Goal: Task Accomplishment & Management: Use online tool/utility

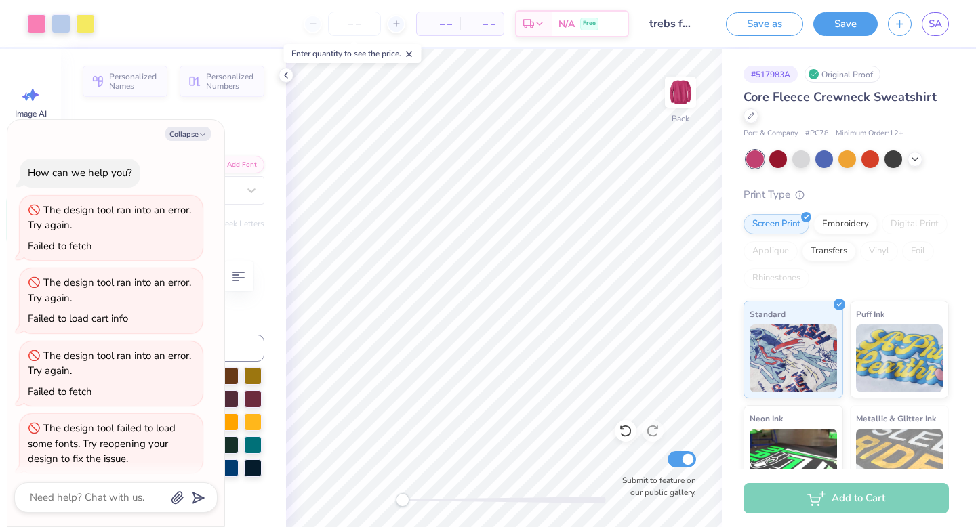
scroll to position [8, 0]
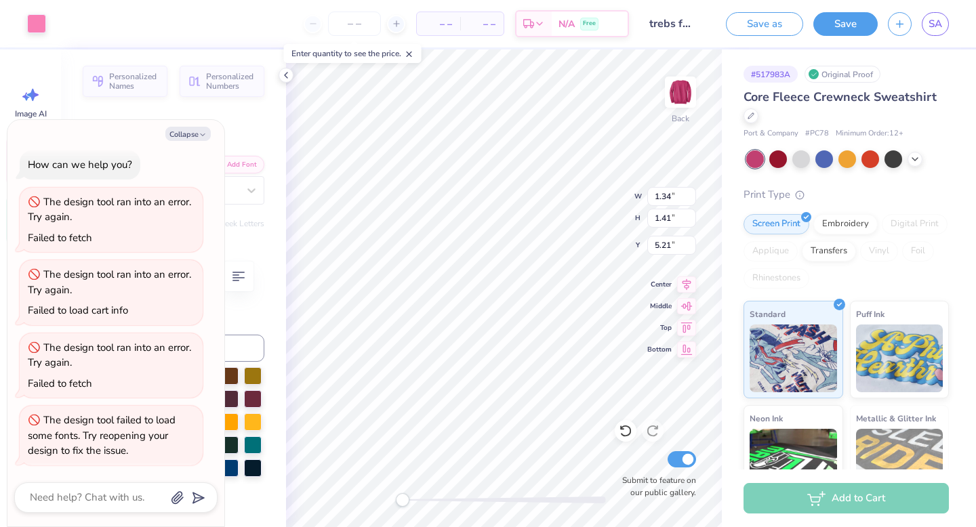
type textarea "x"
type input "1.55"
type input "1.63"
type input "5.05"
type textarea "x"
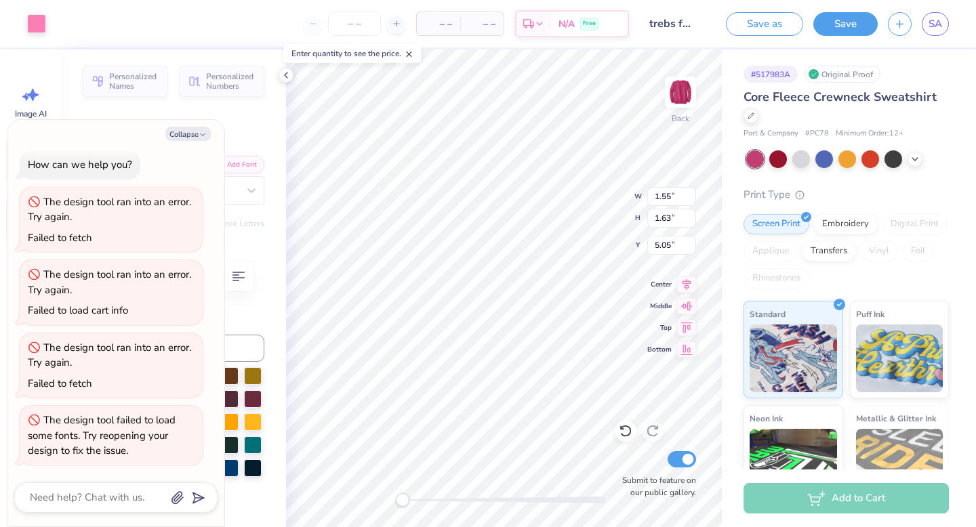
type input "1.11"
type input "1.18"
type input "4.54"
type textarea "x"
type input "1.35"
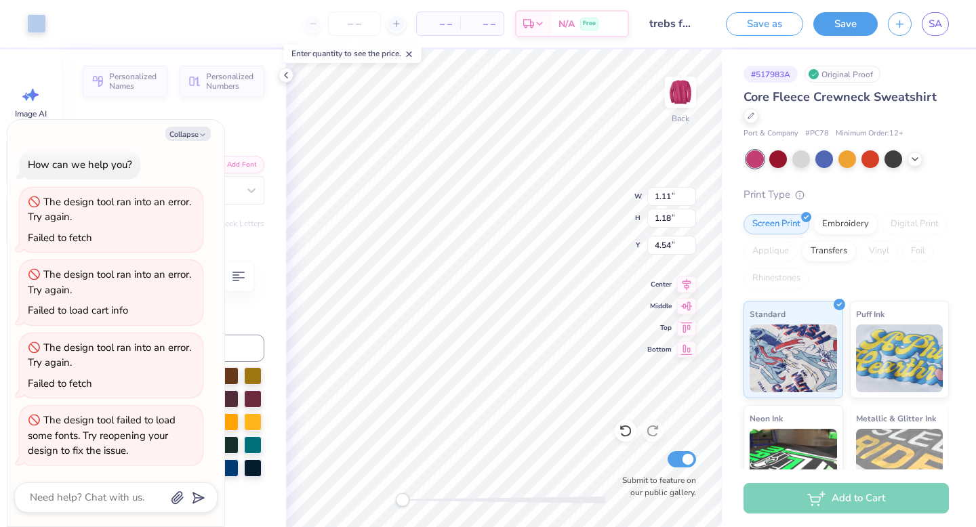
type input "0.94"
type input "4.20"
type textarea "x"
type input "1.06"
type input "1.18"
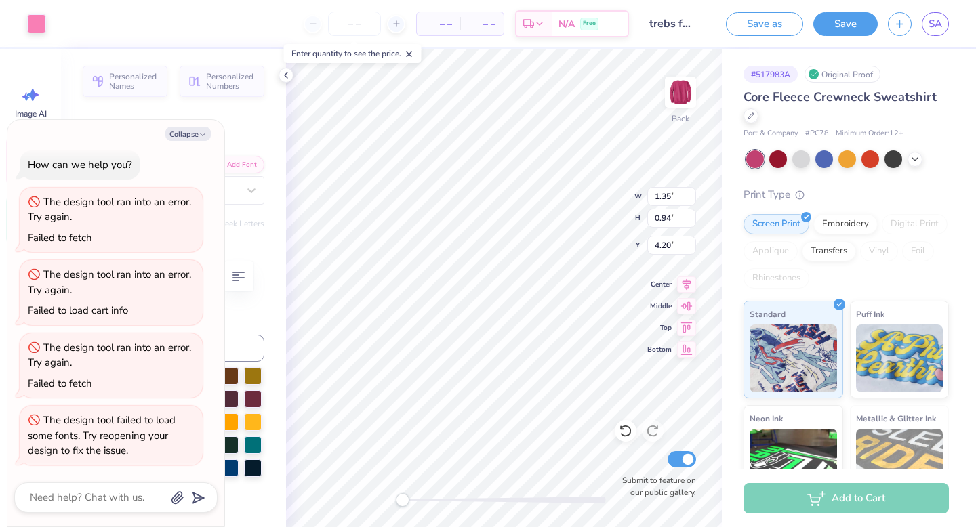
type input "3.00"
type textarea "x"
type input "5.00"
type input "2.97"
type input "5.14"
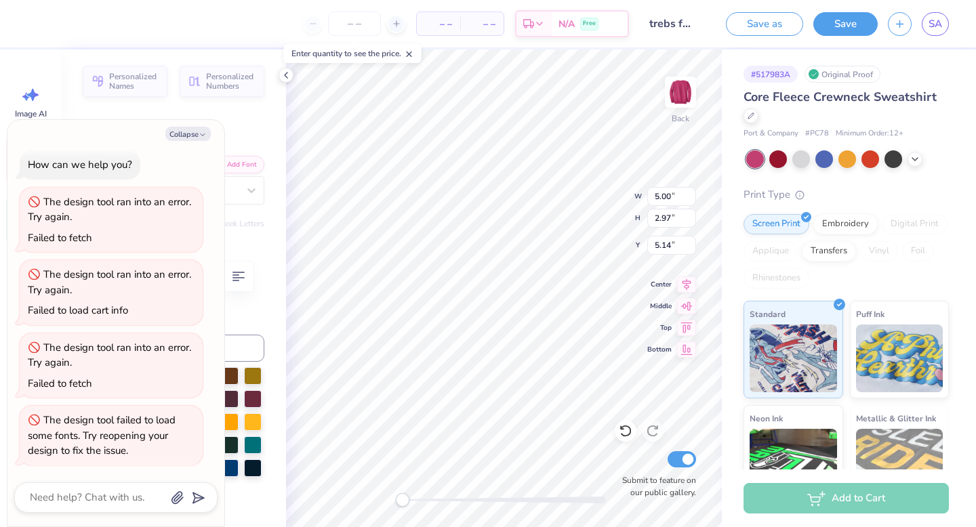
click at [185, 141] on div "Collapse How can we help you? The design tool ran into an error. Try again. Fai…" at bounding box center [115, 323] width 217 height 407
click at [186, 136] on button "Collapse" at bounding box center [187, 134] width 45 height 14
type textarea "x"
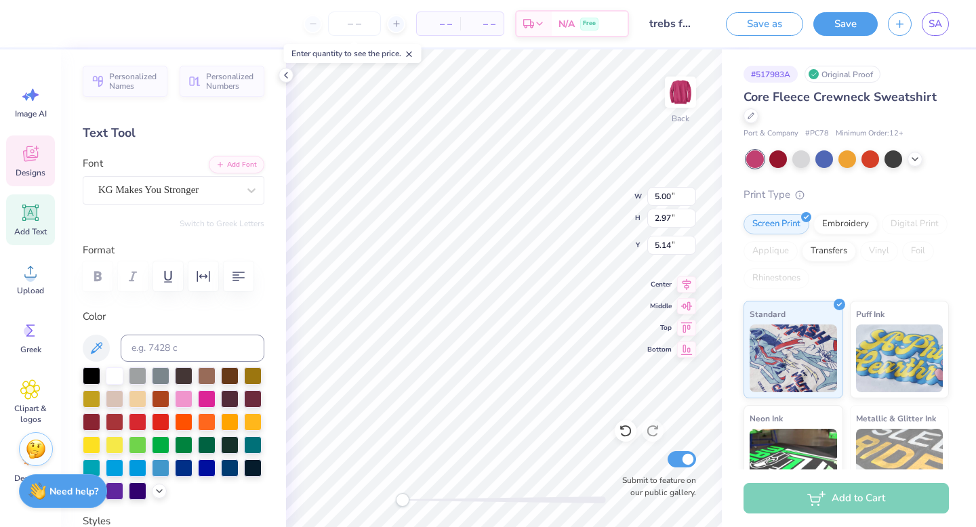
scroll to position [0, 0]
type input "6.36"
type input "3.78"
type input "4.86"
type input "1.38"
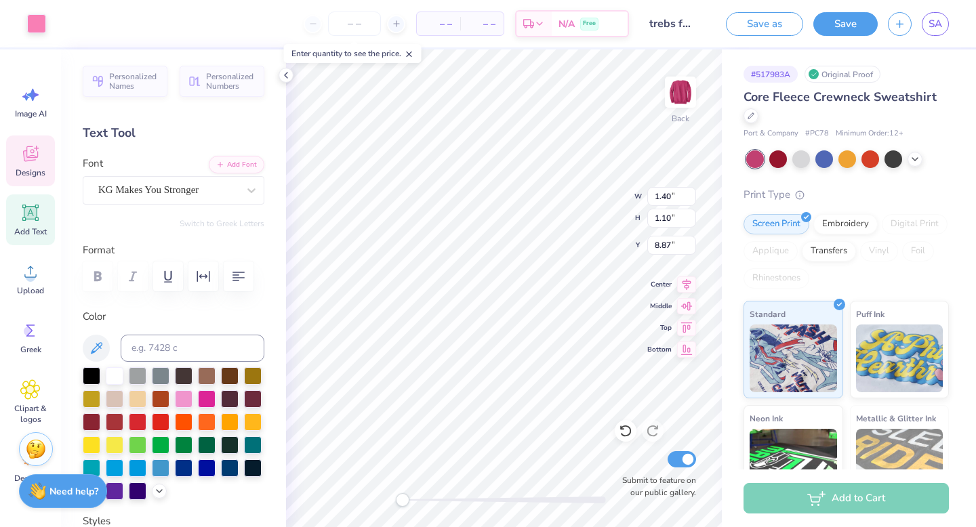
type input "1.82"
type input "6.62"
type input "1.27"
type input "1.36"
type input "8.11"
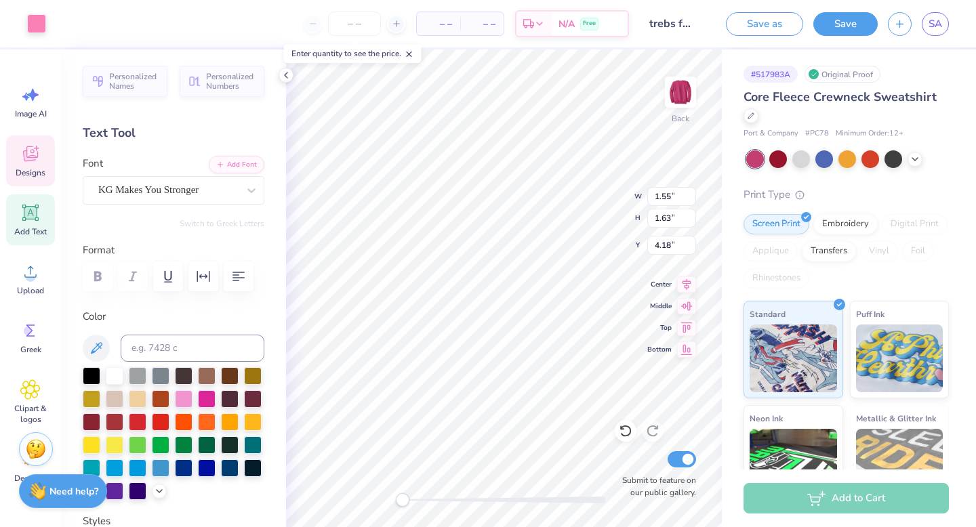
type input "1.11"
type input "1.18"
type input "4.54"
type input "6.36"
type input "3.78"
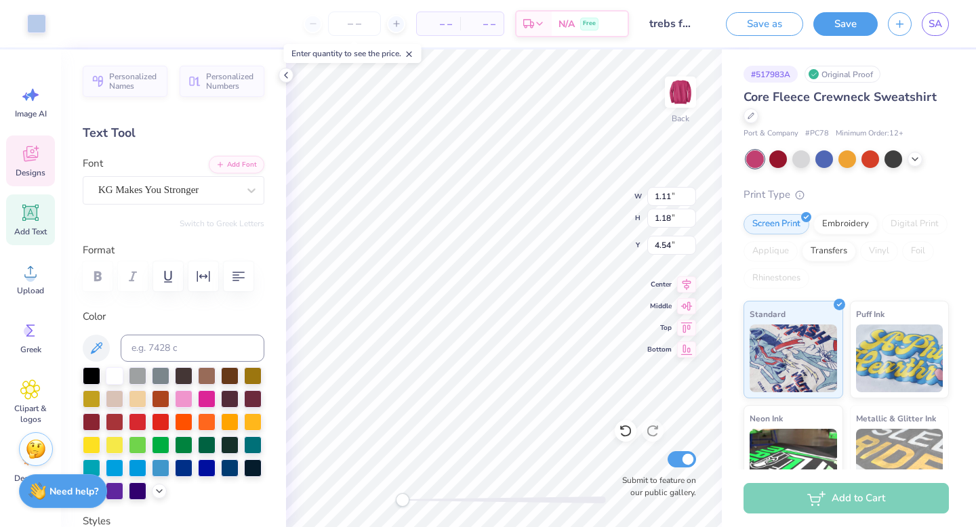
type input "4.18"
type input "1.35"
type input "0.94"
type input "4.20"
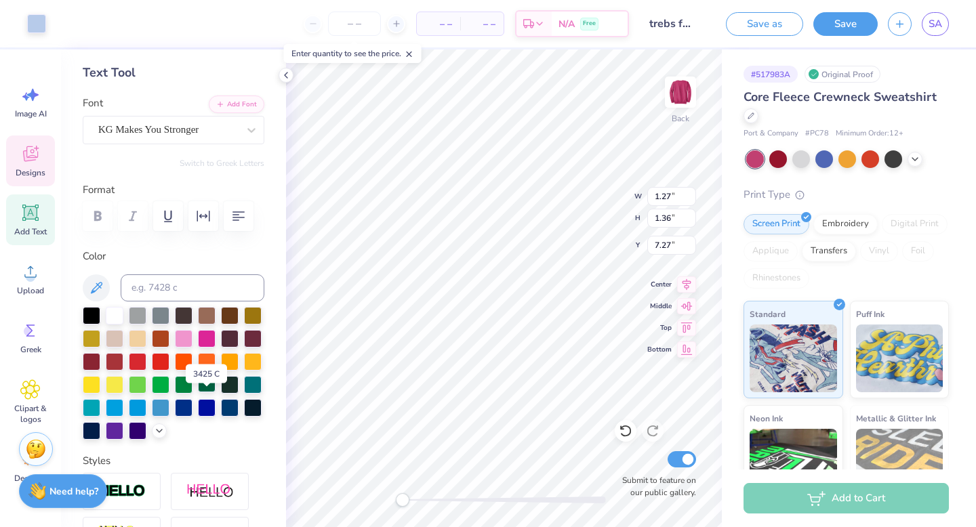
scroll to position [64, 0]
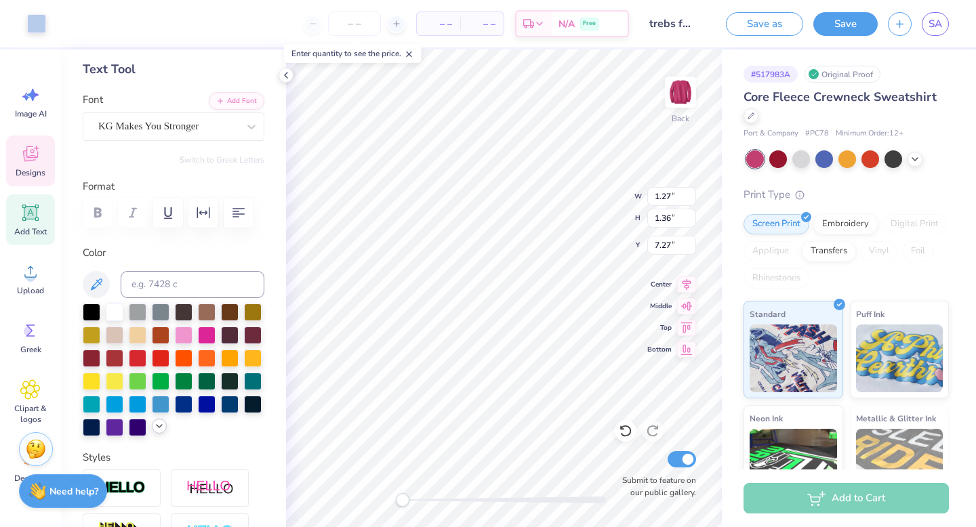
click at [158, 430] on icon at bounding box center [159, 426] width 11 height 11
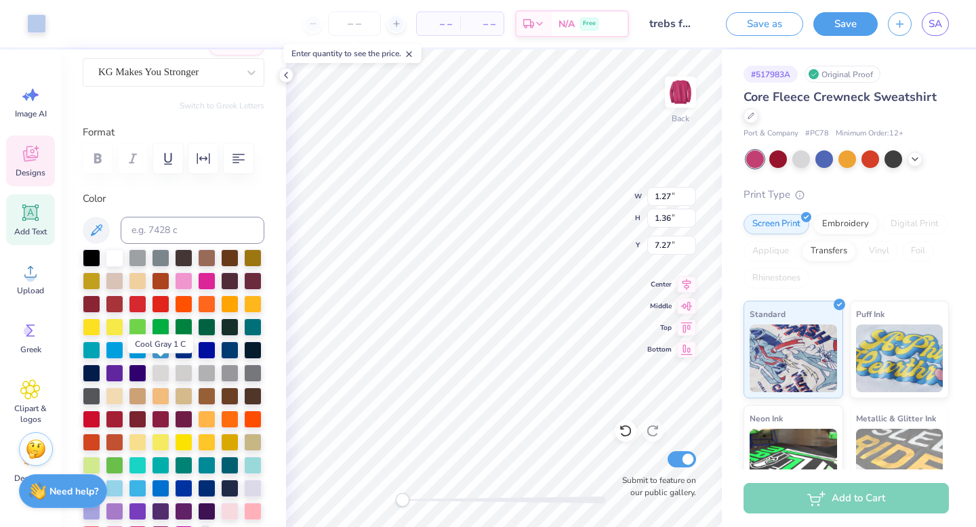
scroll to position [119, 0]
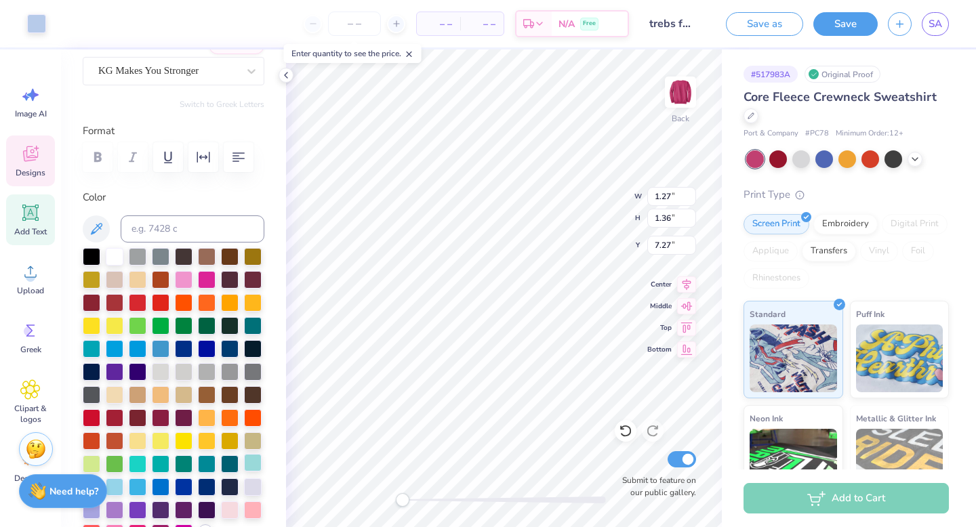
click at [245, 465] on div at bounding box center [253, 463] width 18 height 18
click at [137, 441] on div at bounding box center [138, 440] width 18 height 18
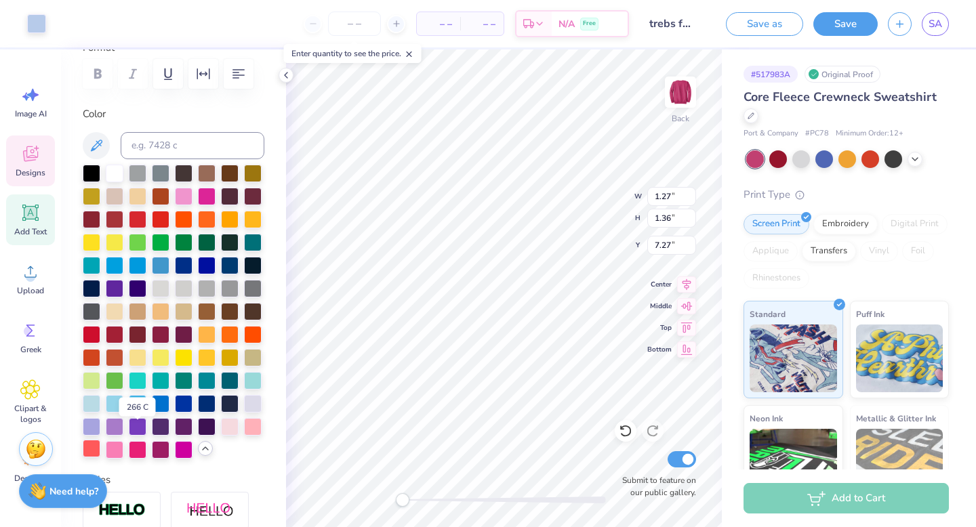
scroll to position [205, 0]
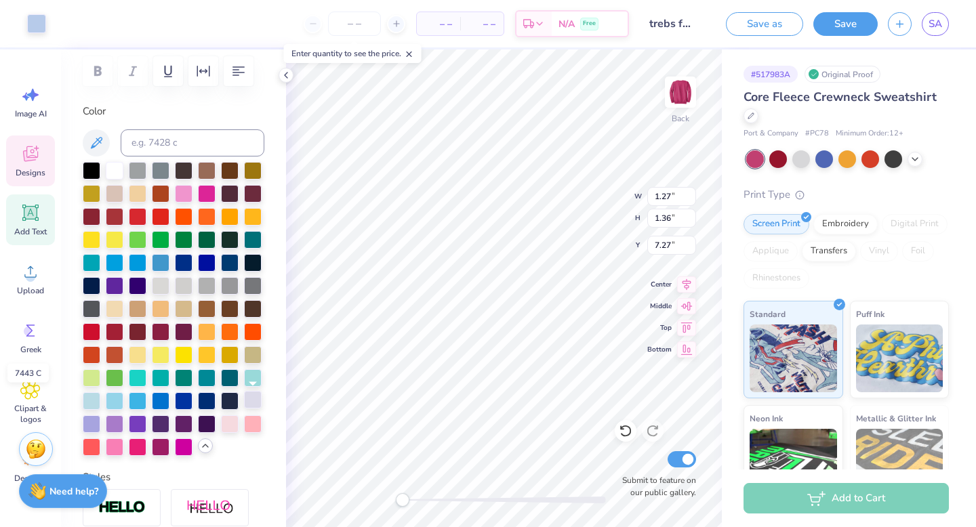
click at [262, 401] on div at bounding box center [253, 400] width 18 height 18
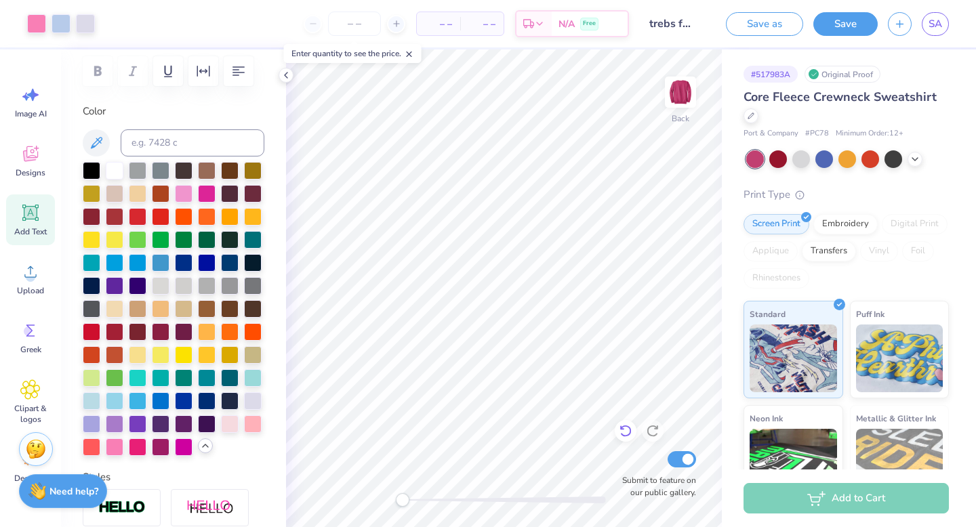
click at [628, 429] on icon at bounding box center [626, 431] width 14 height 14
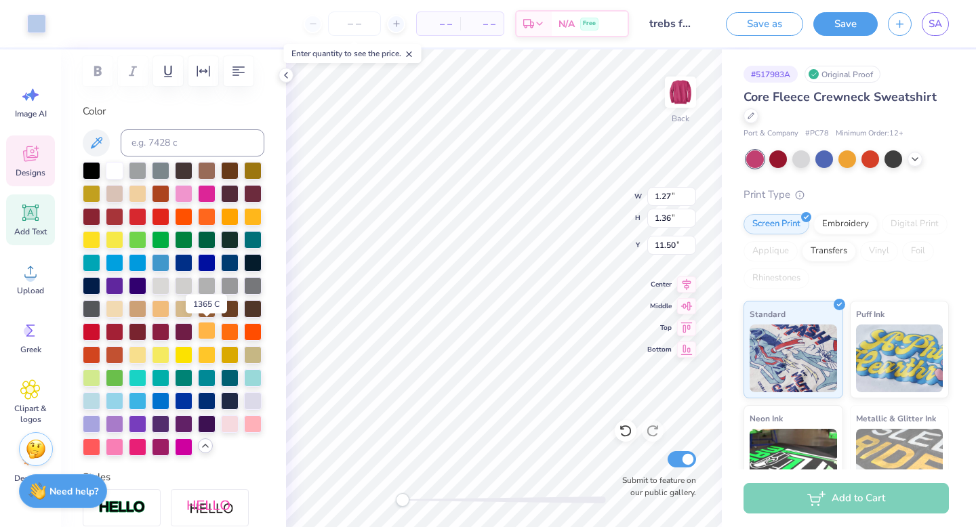
click at [199, 327] on div at bounding box center [207, 331] width 18 height 18
click at [138, 349] on div at bounding box center [138, 354] width 18 height 18
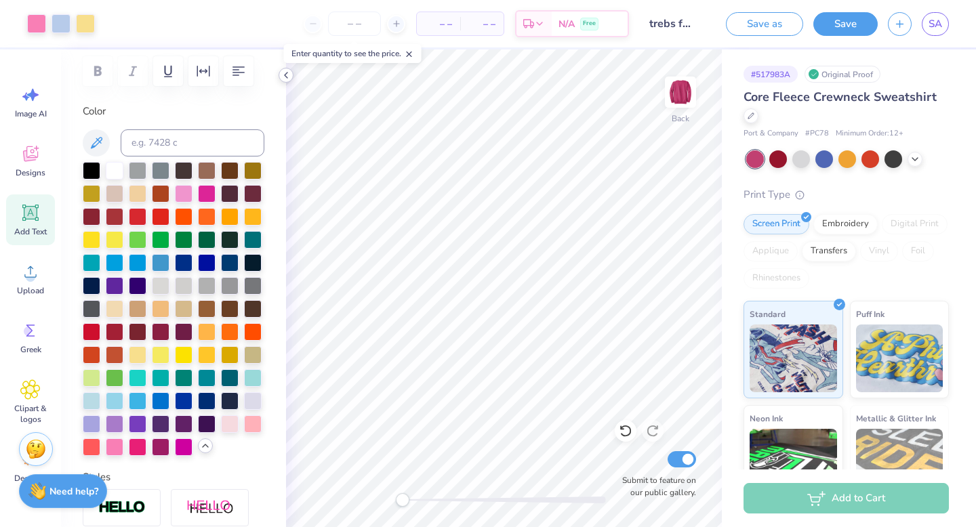
click at [286, 74] on icon at bounding box center [286, 75] width 11 height 11
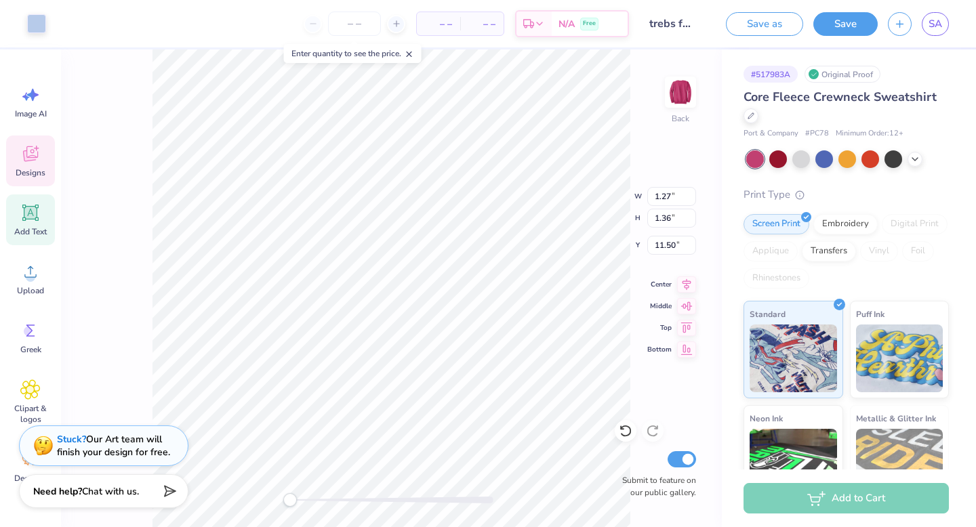
click at [20, 20] on div "Art colors" at bounding box center [23, 23] width 46 height 47
click at [32, 22] on div at bounding box center [36, 22] width 19 height 19
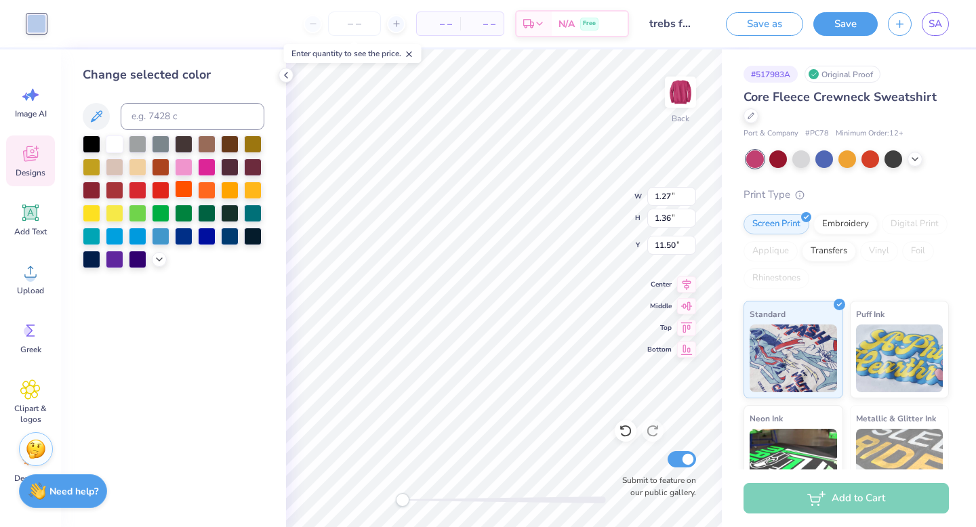
click at [192, 200] on div at bounding box center [174, 202] width 182 height 133
click at [183, 219] on div at bounding box center [184, 212] width 18 height 18
click at [150, 258] on div at bounding box center [174, 202] width 182 height 133
click at [155, 258] on icon at bounding box center [159, 258] width 11 height 11
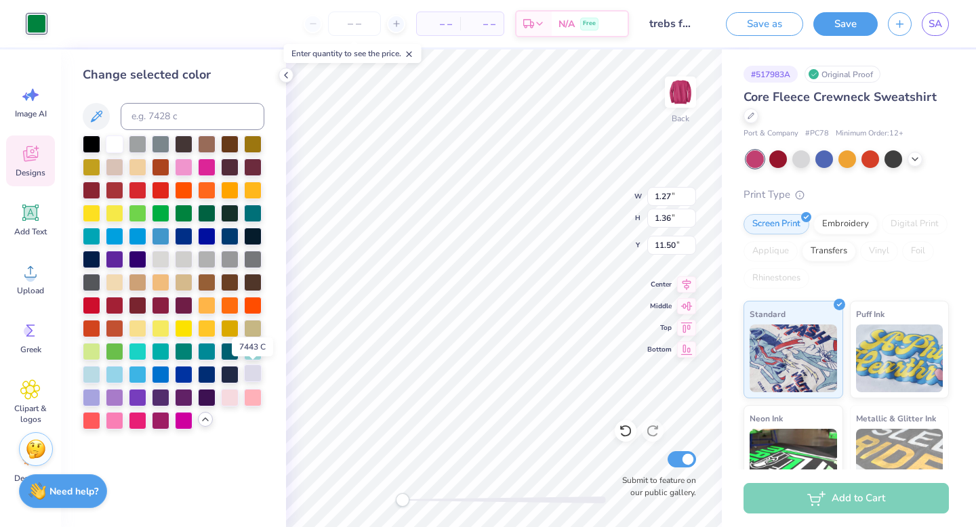
click at [253, 374] on div at bounding box center [253, 374] width 18 height 18
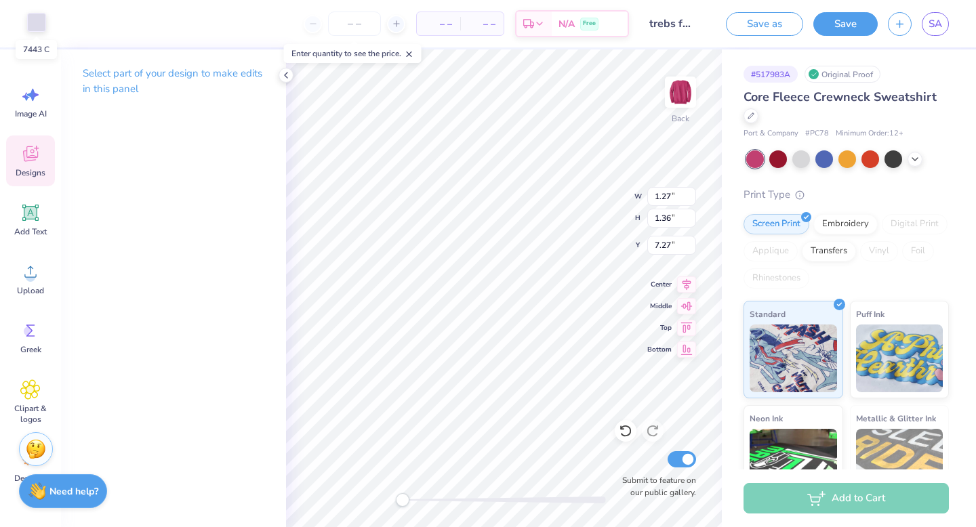
click at [37, 26] on div at bounding box center [36, 22] width 19 height 19
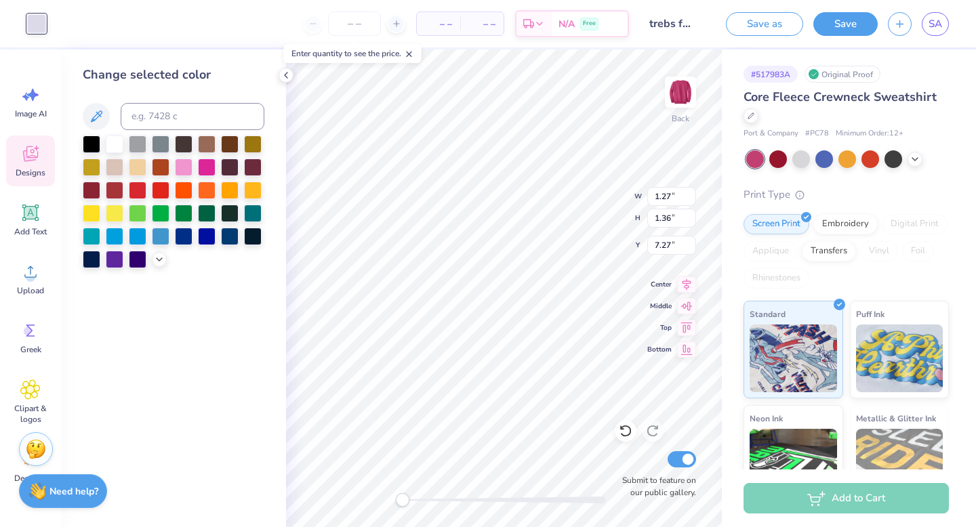
click at [151, 264] on div at bounding box center [174, 202] width 182 height 133
click at [155, 263] on icon at bounding box center [159, 258] width 11 height 11
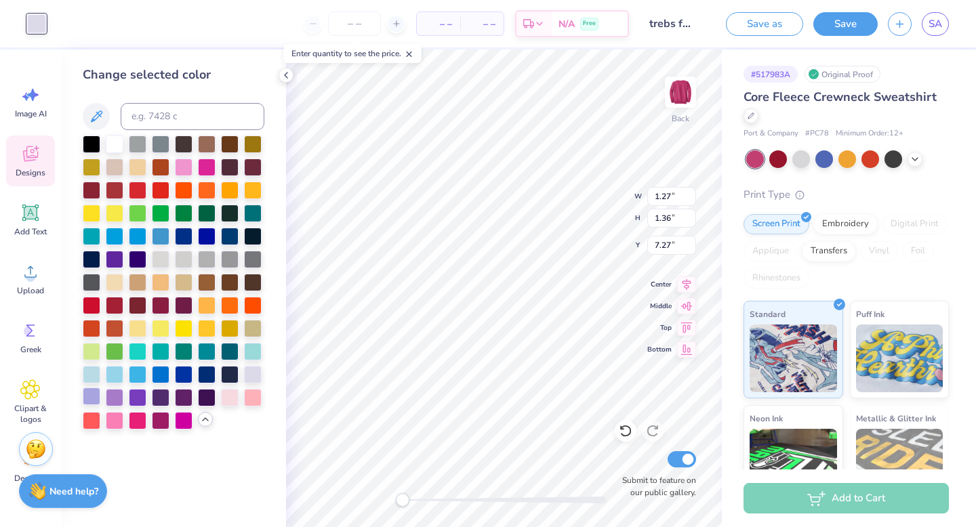
click at [95, 394] on div at bounding box center [92, 397] width 18 height 18
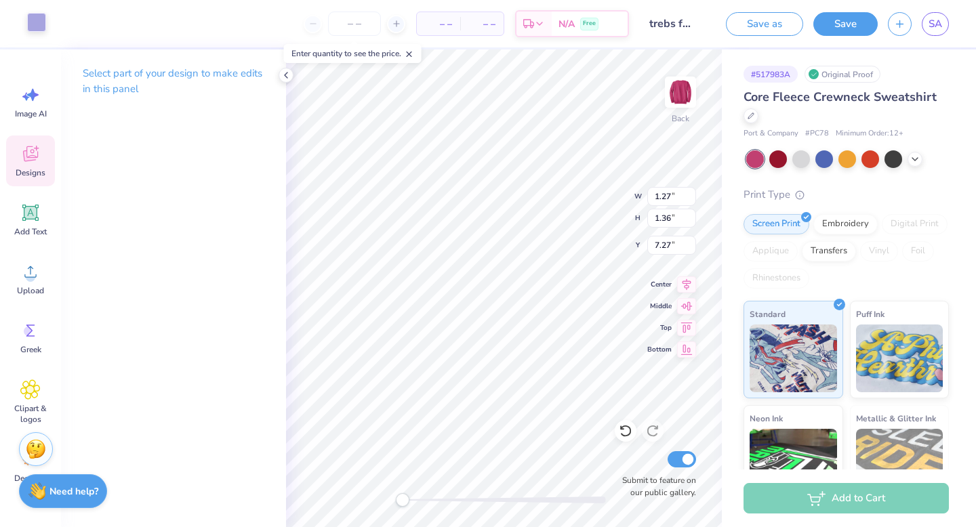
click at [27, 22] on div at bounding box center [36, 22] width 19 height 19
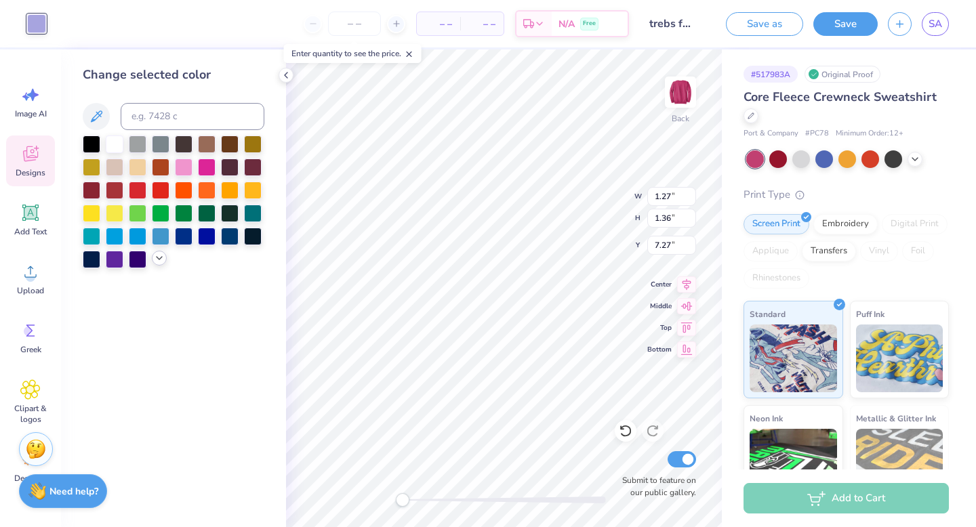
click at [164, 260] on icon at bounding box center [159, 258] width 11 height 11
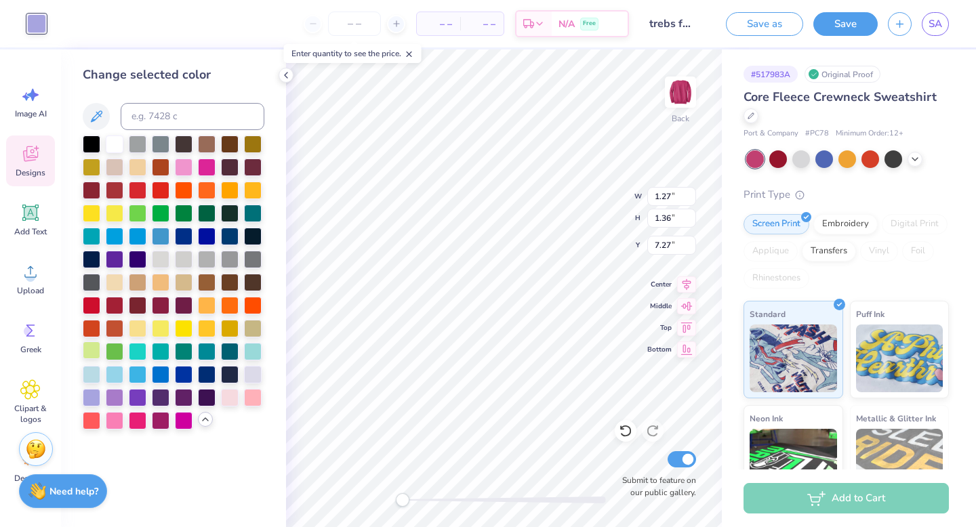
click at [92, 355] on div at bounding box center [92, 351] width 18 height 18
click at [233, 395] on div at bounding box center [230, 397] width 18 height 18
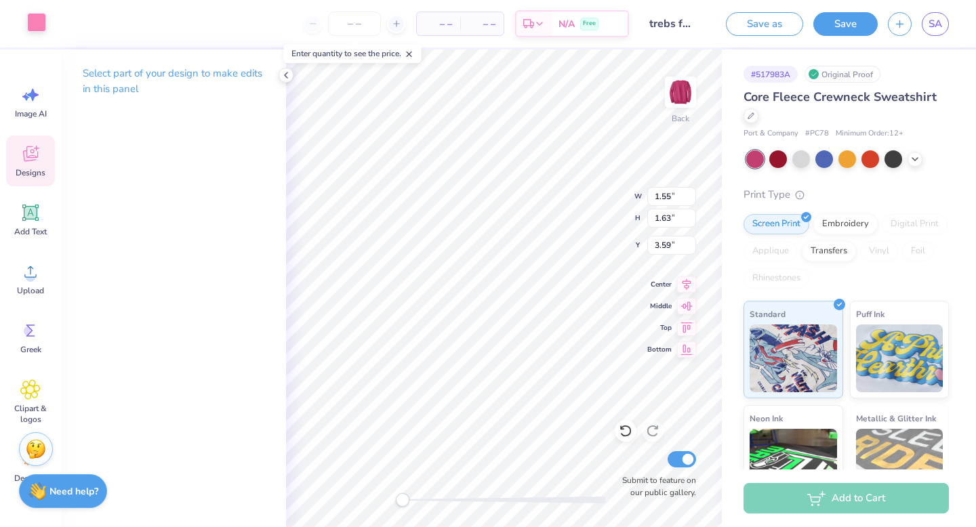
click at [37, 28] on div at bounding box center [36, 22] width 19 height 19
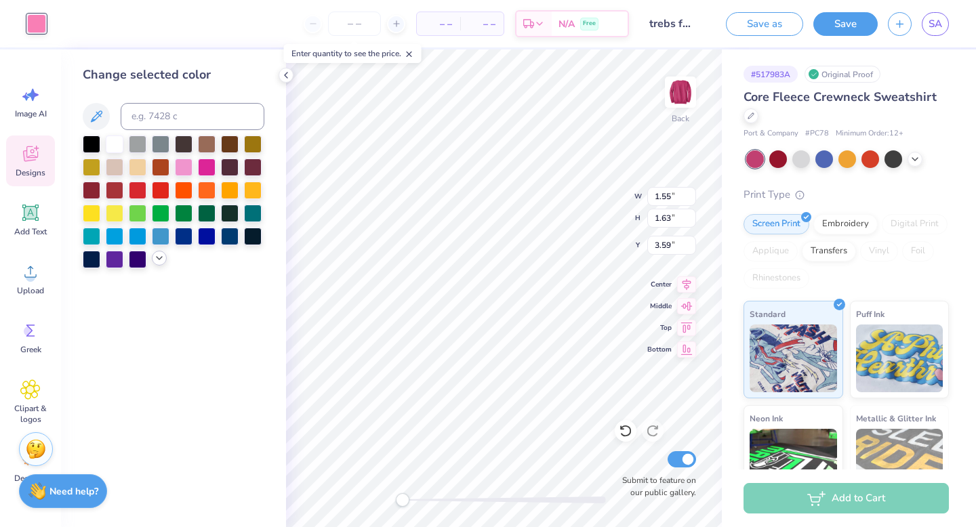
click at [162, 260] on icon at bounding box center [159, 258] width 11 height 11
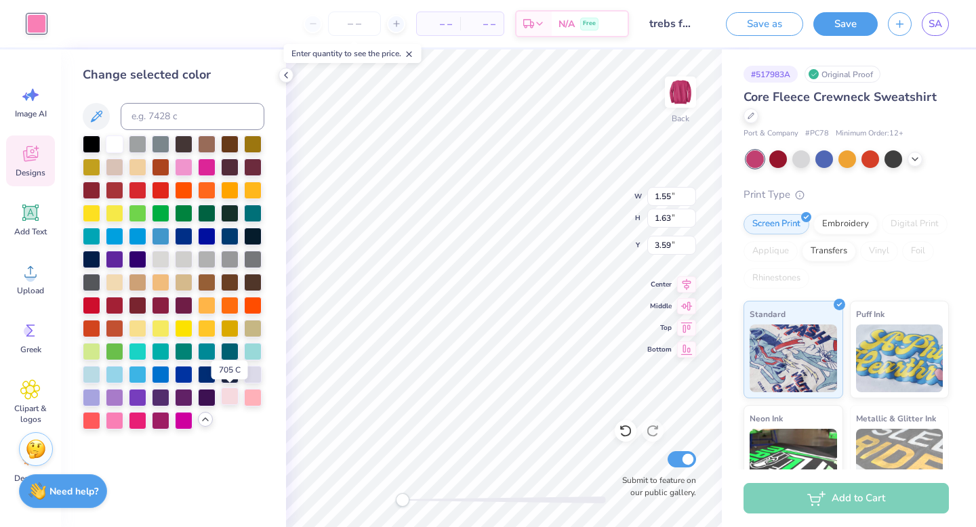
click at [226, 401] on div at bounding box center [230, 397] width 18 height 18
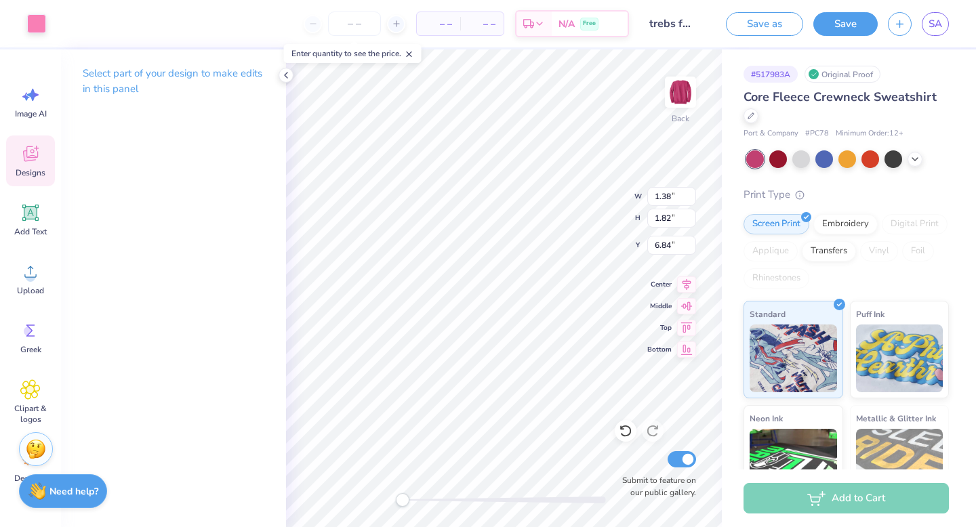
type input "1.27"
type input "1.36"
type input "7.27"
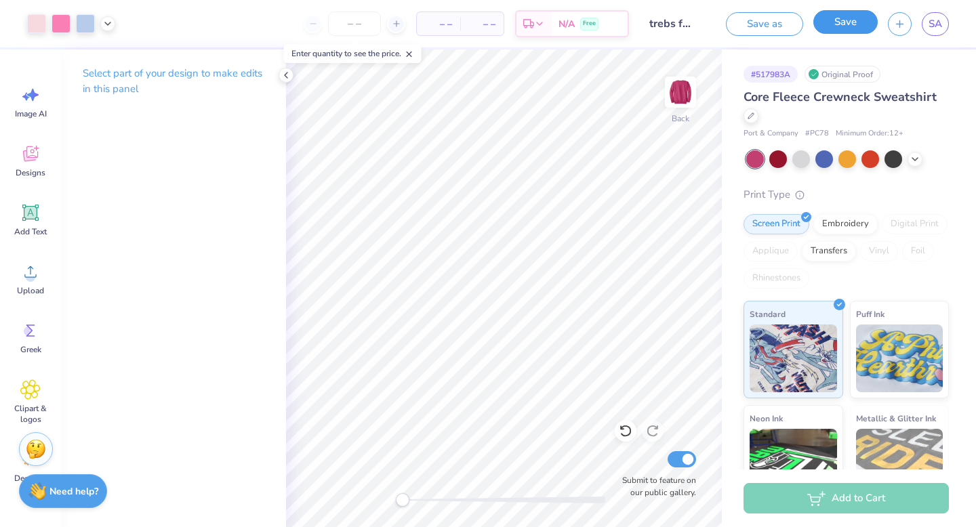
click at [851, 22] on button "Save" at bounding box center [846, 22] width 64 height 24
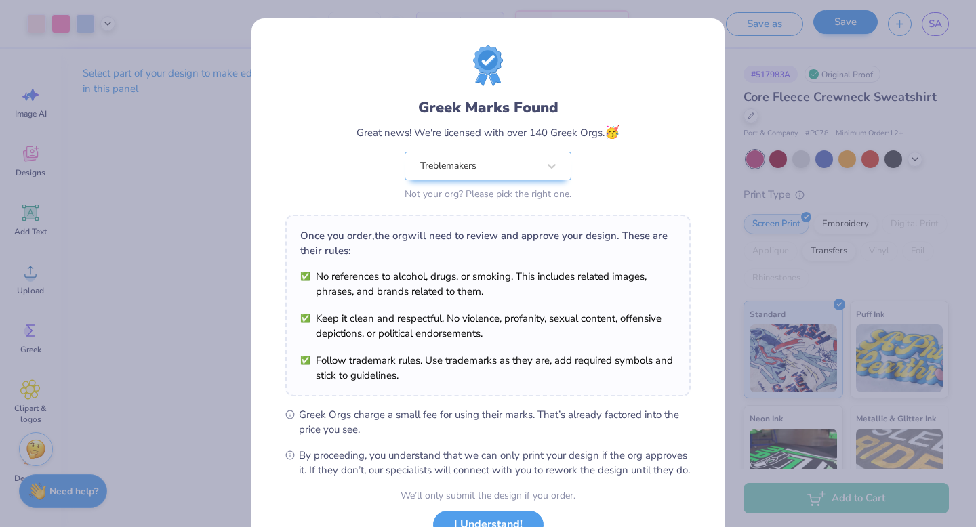
scroll to position [107, 0]
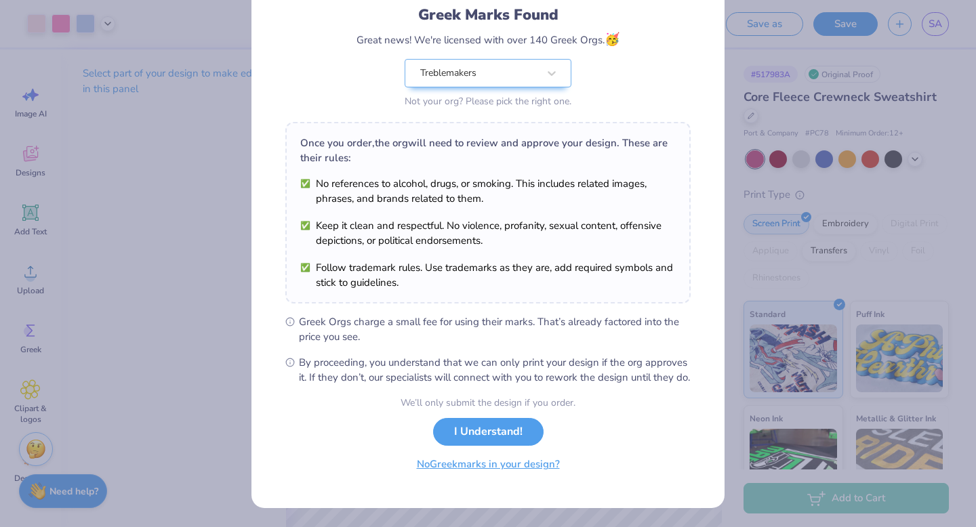
click at [469, 469] on button "No Greek marks in your design?" at bounding box center [488, 465] width 166 height 28
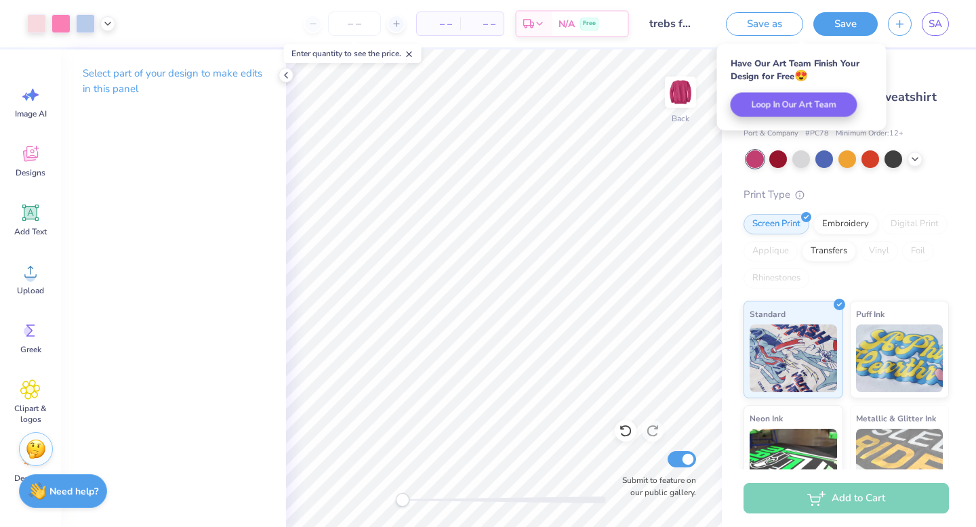
scroll to position [0, 0]
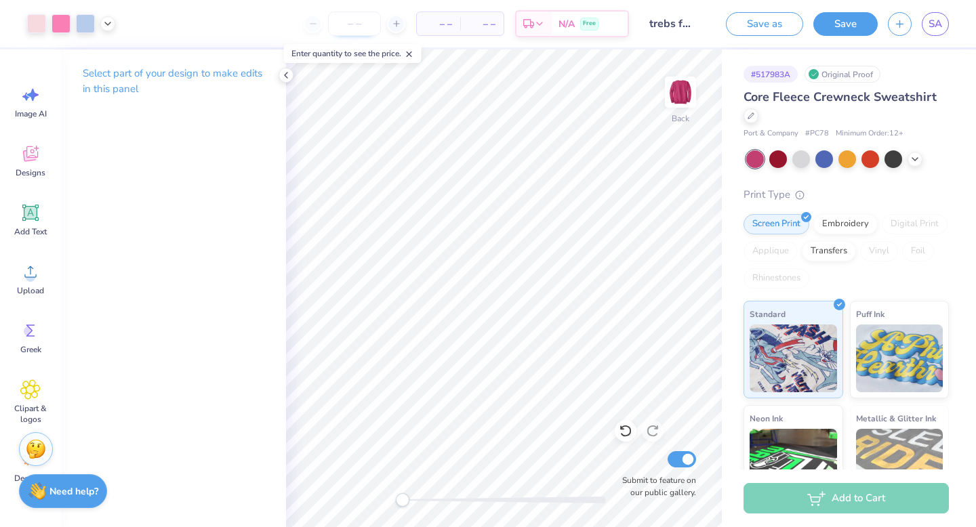
click at [352, 28] on input "number" at bounding box center [354, 24] width 53 height 24
type input "16"
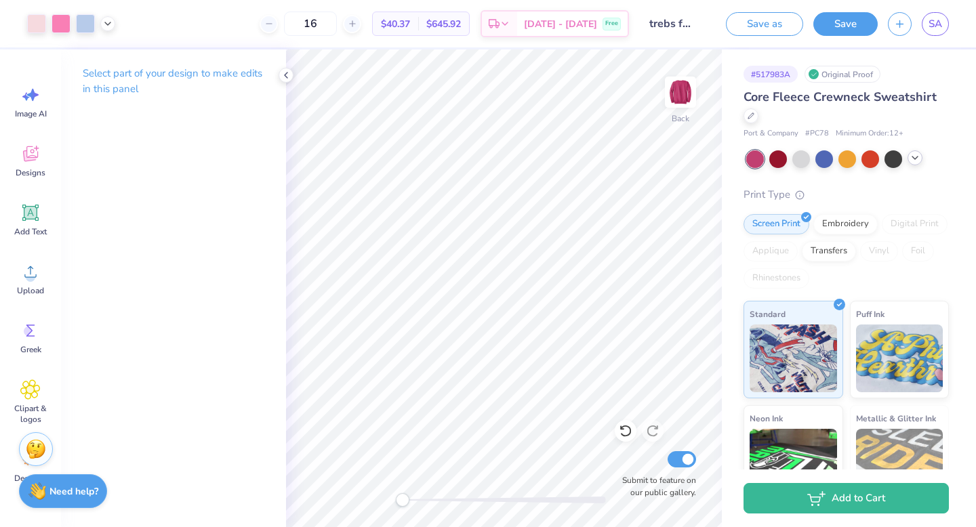
click at [915, 161] on icon at bounding box center [915, 158] width 11 height 11
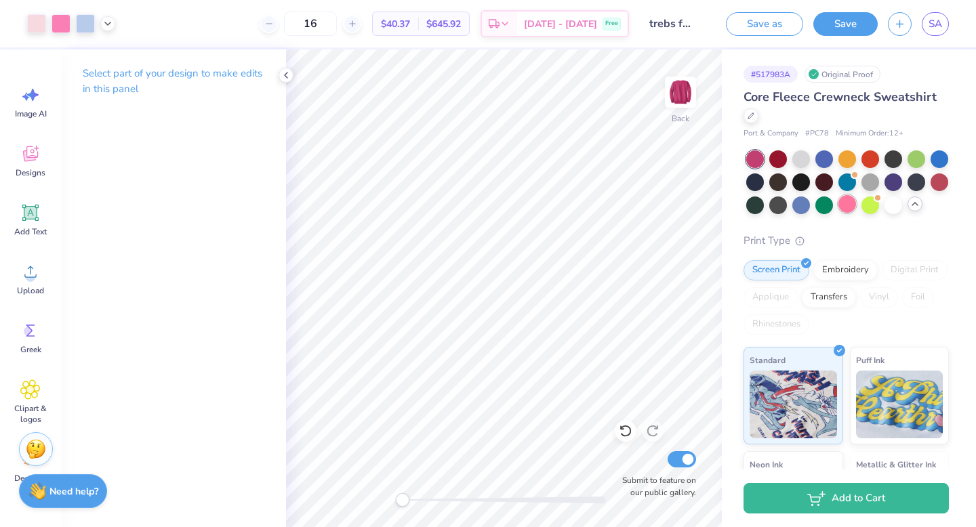
click at [854, 207] on div at bounding box center [848, 204] width 18 height 18
click at [770, 182] on div at bounding box center [779, 181] width 18 height 18
click at [776, 216] on div "Core Fleece Crewneck Sweatshirt Port & Company # PC78 Minimum Order: 12 + Print…" at bounding box center [846, 370] width 205 height 565
click at [780, 205] on div at bounding box center [779, 204] width 18 height 18
click at [820, 201] on div at bounding box center [825, 204] width 18 height 18
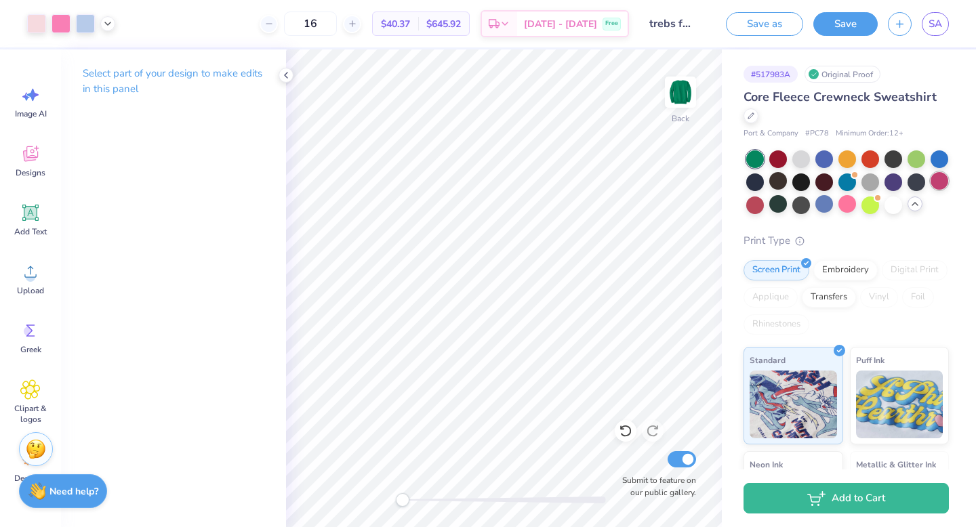
click at [942, 183] on div at bounding box center [940, 181] width 18 height 18
click at [937, 28] on span "SA" at bounding box center [936, 24] width 14 height 16
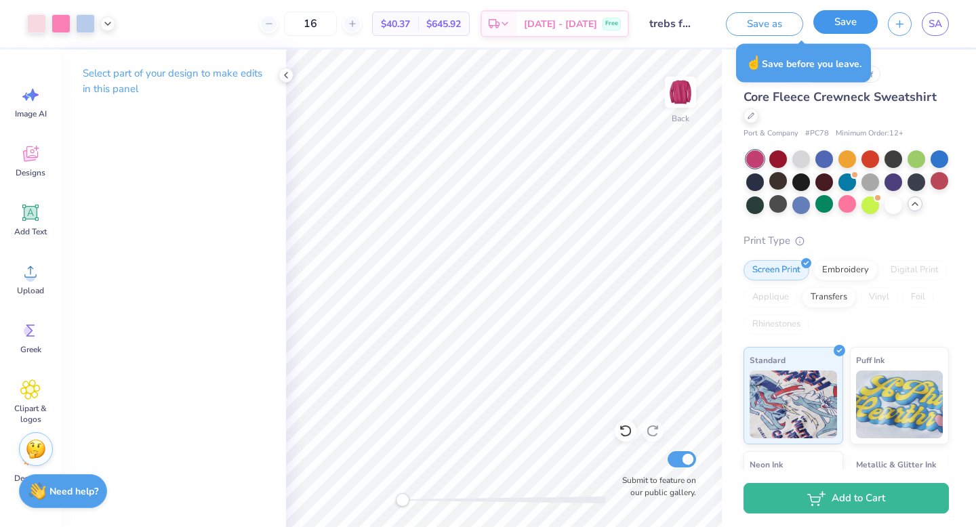
click at [841, 30] on button "Save" at bounding box center [846, 22] width 64 height 24
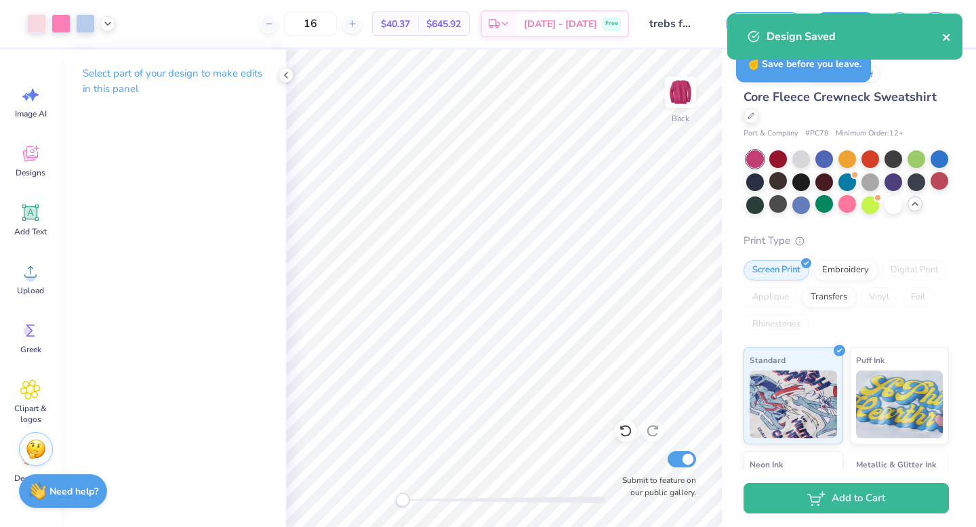
click at [951, 40] on icon "close" at bounding box center [946, 37] width 9 height 11
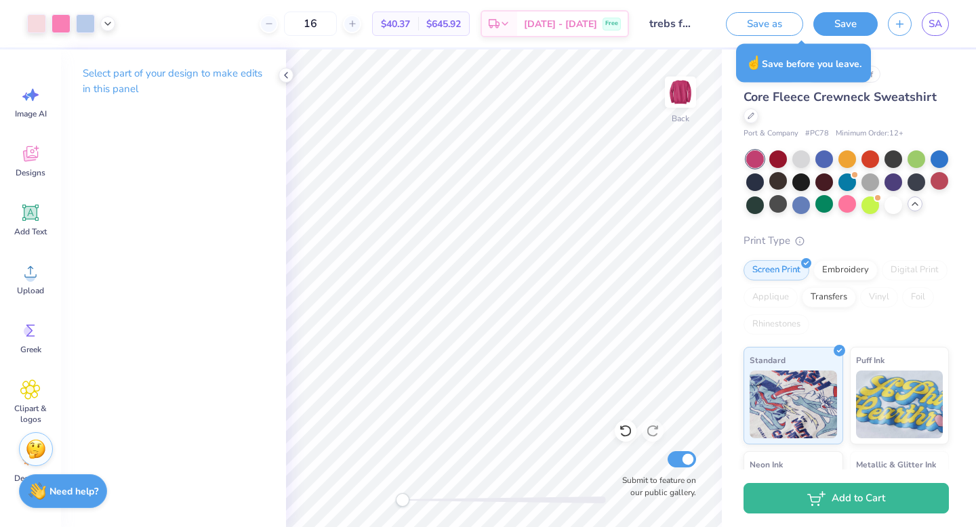
click at [942, 31] on div "Design Saved" at bounding box center [845, 42] width 241 height 62
click at [928, 18] on body "Art colors 16 $40.37 Per Item $645.92 Total Est. Delivery Sep 23 - 26 Free Desi…" at bounding box center [488, 263] width 976 height 527
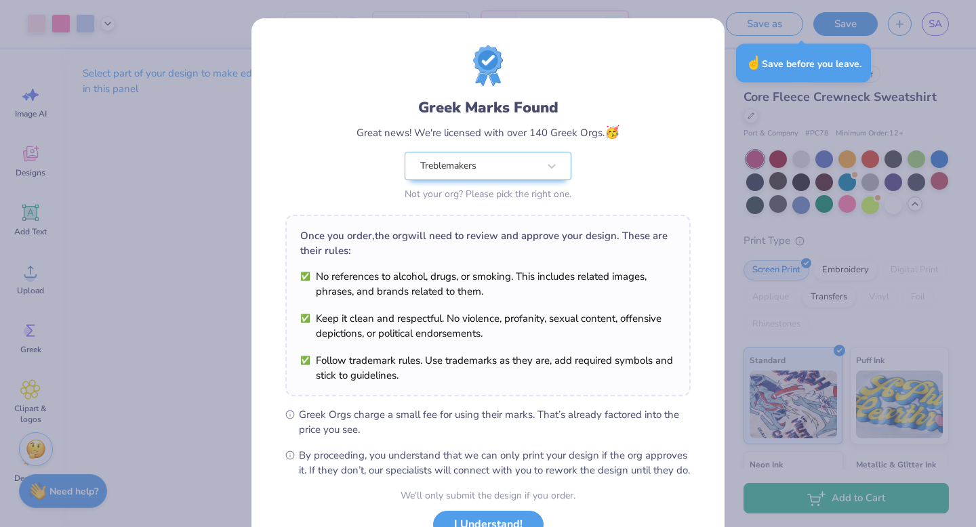
scroll to position [107, 0]
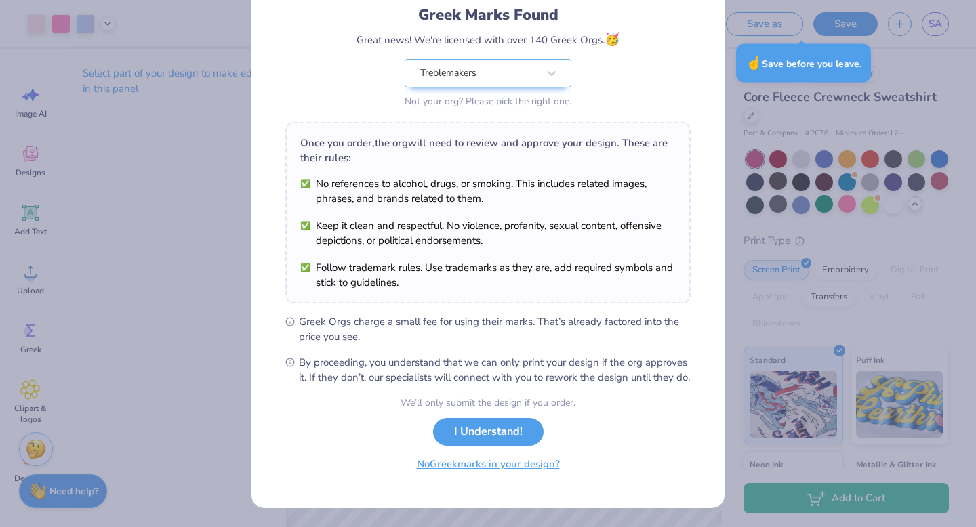
click at [457, 478] on button "No Greek marks in your design?" at bounding box center [488, 465] width 166 height 28
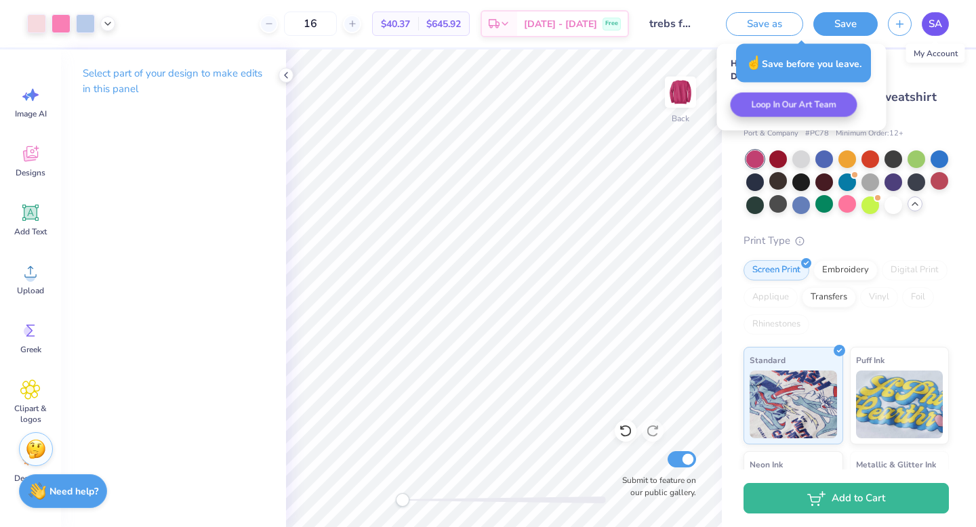
click at [947, 22] on link "SA" at bounding box center [935, 24] width 27 height 24
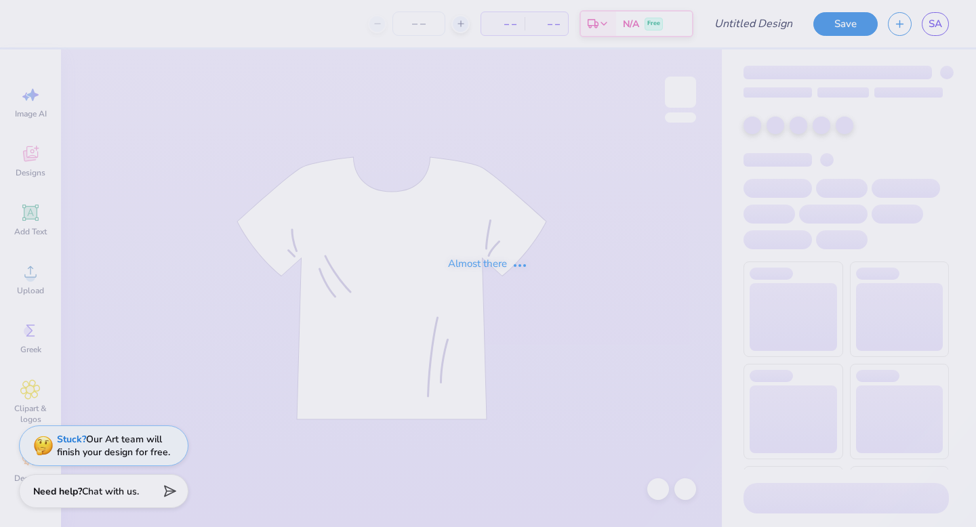
type input "trebs f25 2.0"
type input "16"
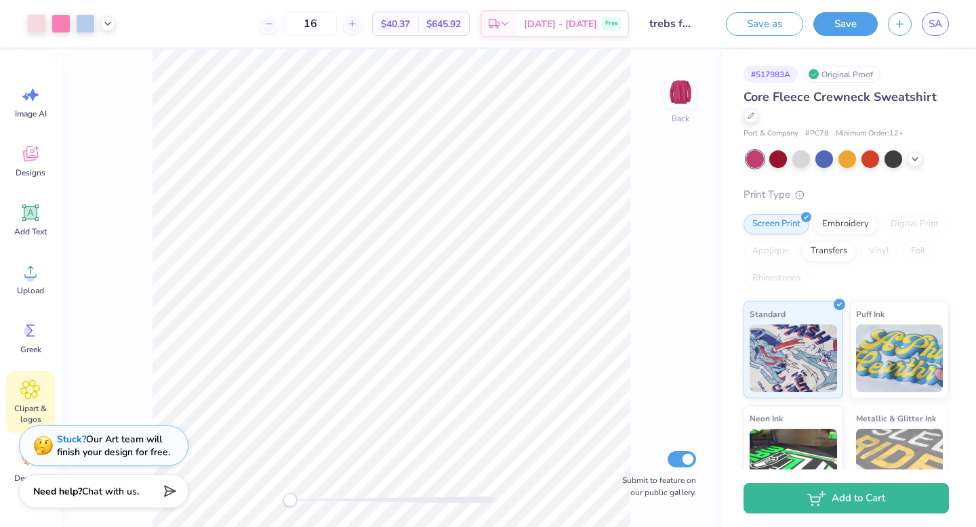
click at [12, 403] on span "Clipart & logos" at bounding box center [30, 414] width 45 height 22
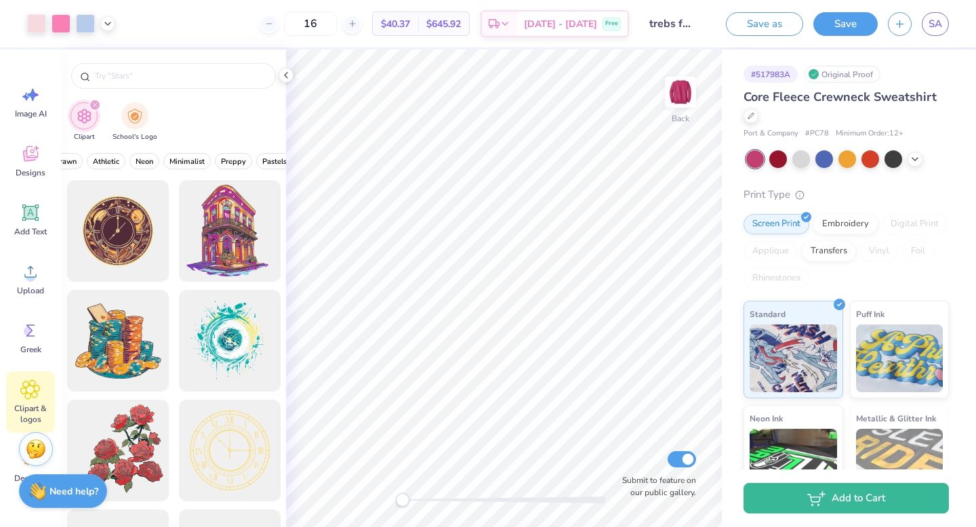
scroll to position [0, 561]
click at [199, 166] on button "Preppy" at bounding box center [205, 161] width 37 height 16
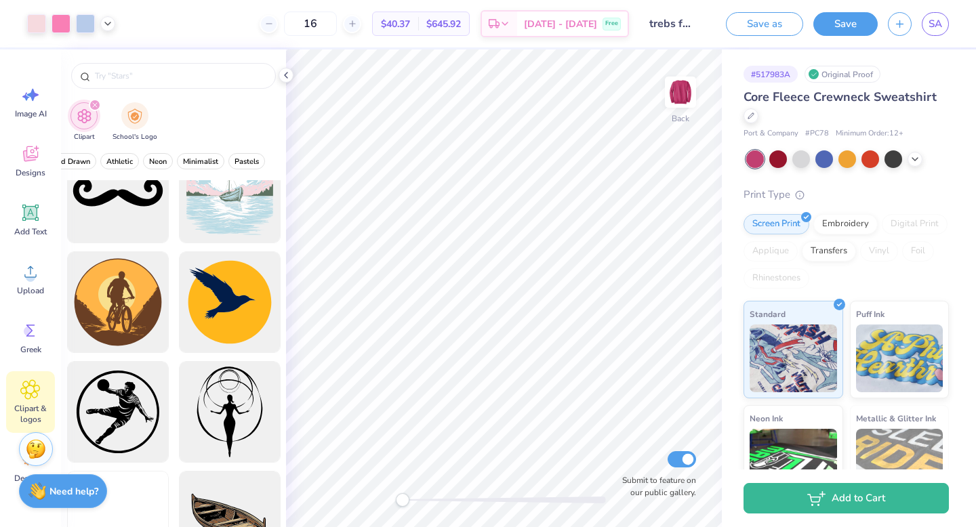
scroll to position [4236, 0]
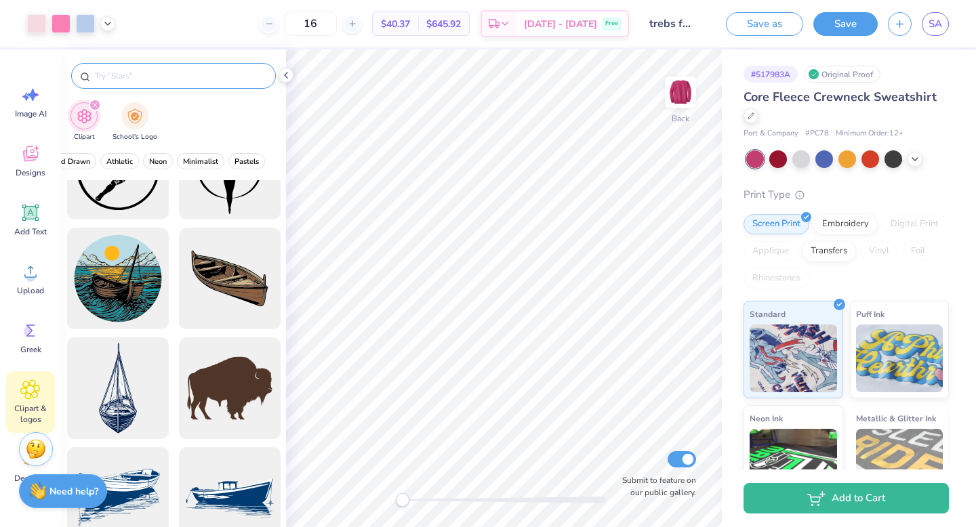
click at [222, 77] on input "text" at bounding box center [181, 76] width 174 height 14
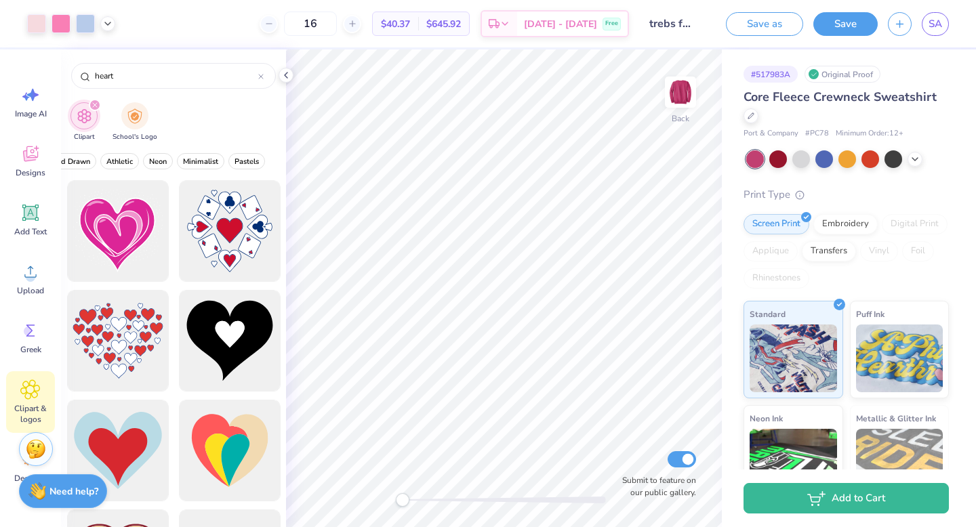
type input "heart"
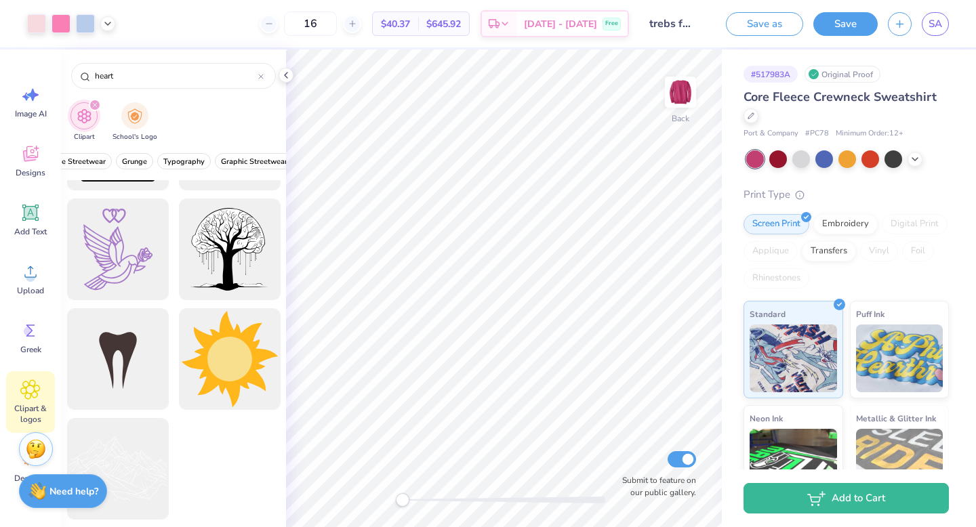
scroll to position [0, 0]
click at [94, 153] on div "All Styles Preppy Grunge Streetwear Grunge Typography Graphic Streetwear 60s & …" at bounding box center [173, 164] width 225 height 31
click at [97, 159] on span "All Styles" at bounding box center [94, 162] width 33 height 10
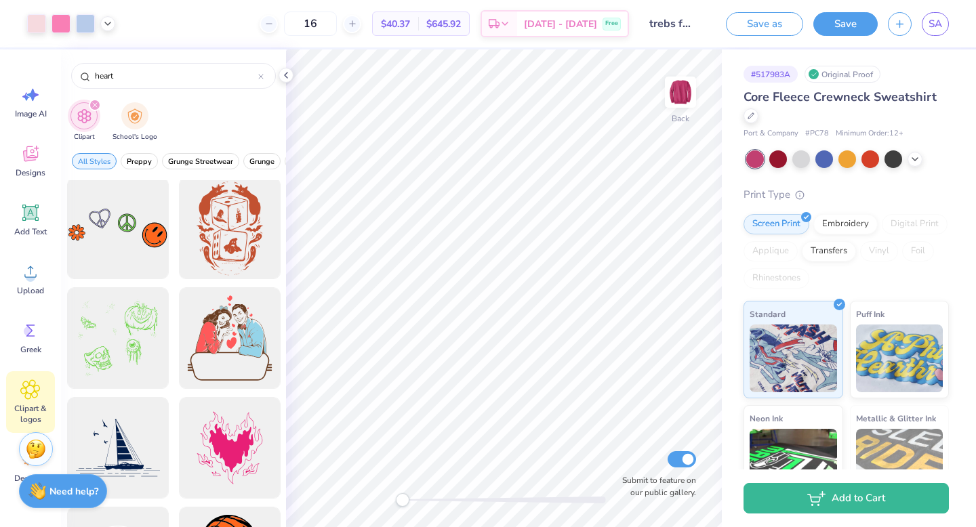
scroll to position [14279, 0]
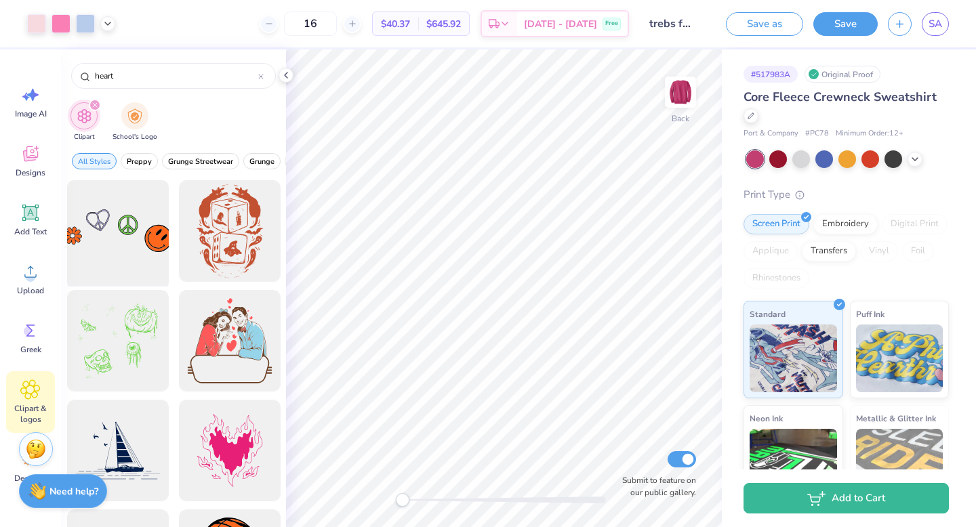
click at [130, 234] on div at bounding box center [118, 232] width 112 height 112
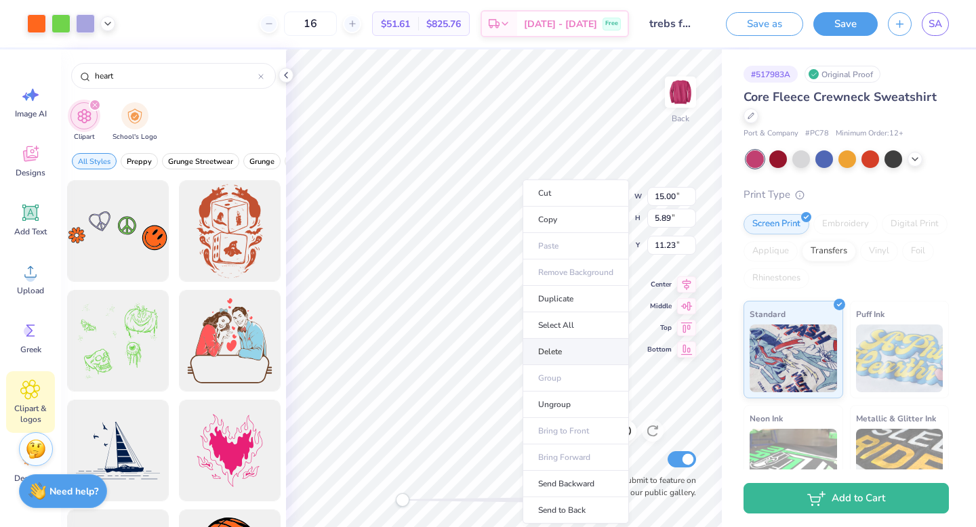
click at [586, 350] on li "Delete" at bounding box center [576, 352] width 106 height 26
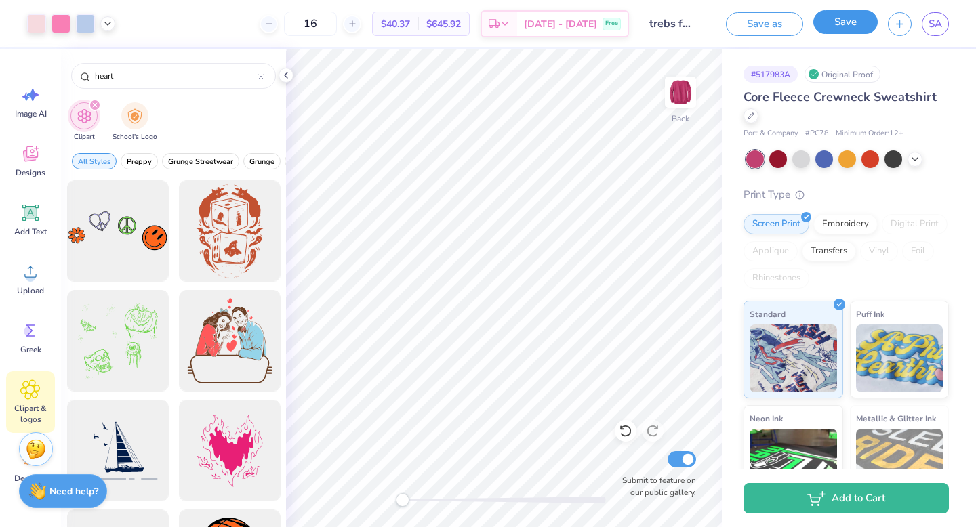
click at [850, 27] on button "Save" at bounding box center [846, 22] width 64 height 24
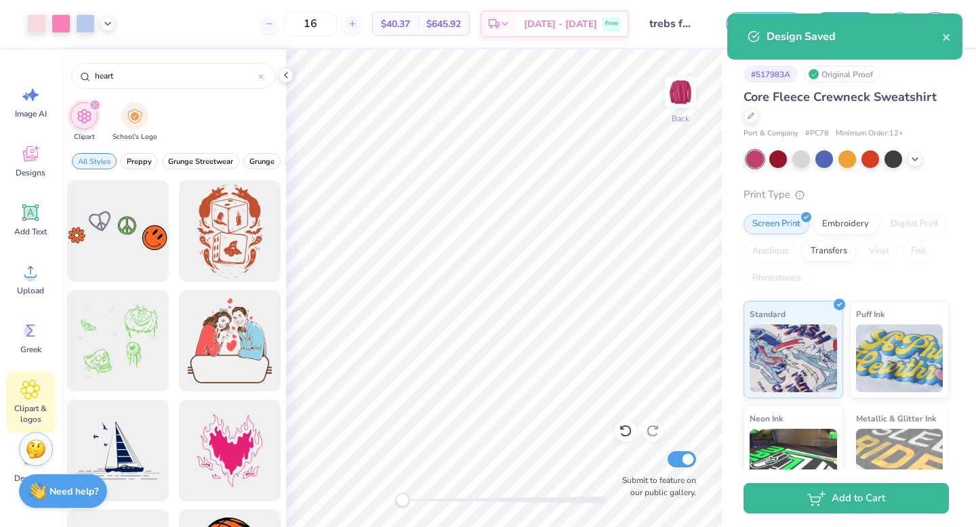
click at [942, 37] on div "Design Saved" at bounding box center [855, 36] width 176 height 16
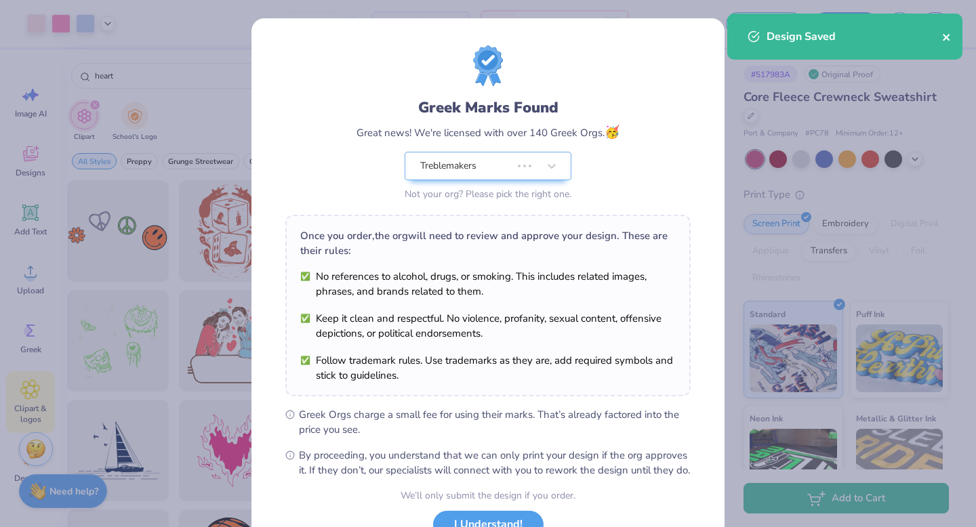
click at [944, 35] on icon "close" at bounding box center [946, 37] width 7 height 7
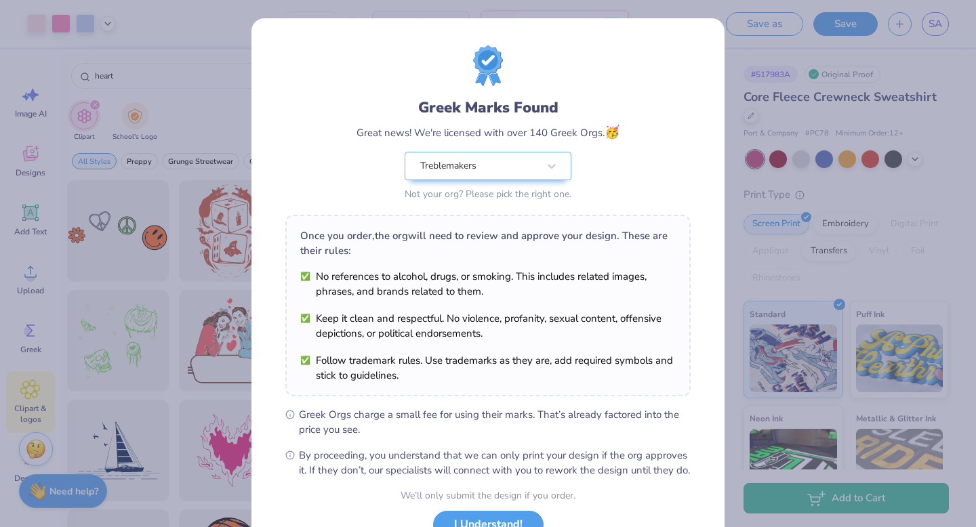
scroll to position [107, 0]
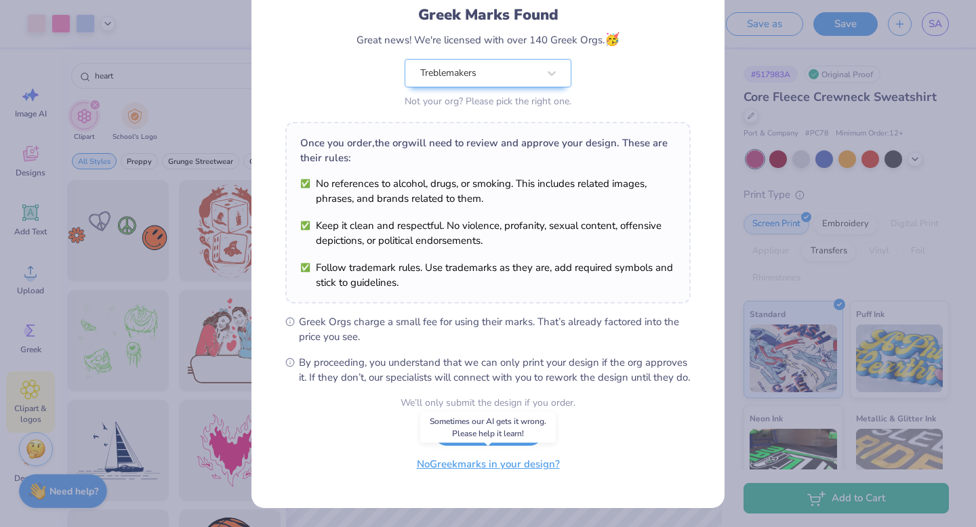
click at [503, 464] on button "No Greek marks in your design?" at bounding box center [488, 465] width 166 height 28
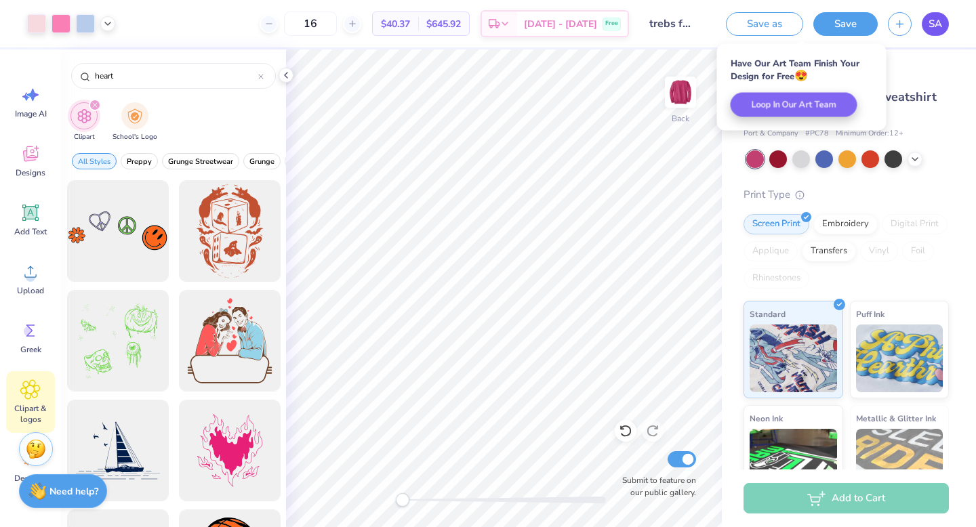
click at [933, 14] on link "SA" at bounding box center [935, 24] width 27 height 24
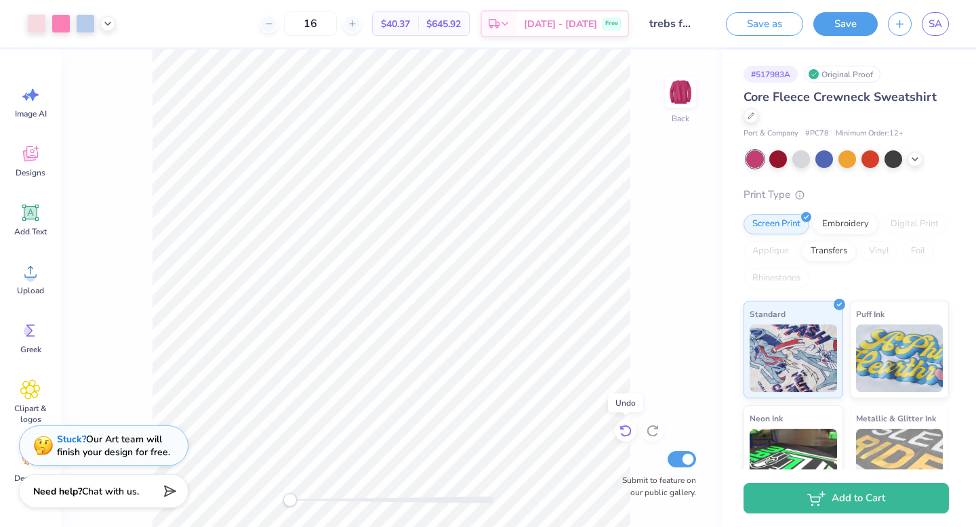
click at [628, 438] on div at bounding box center [626, 431] width 22 height 22
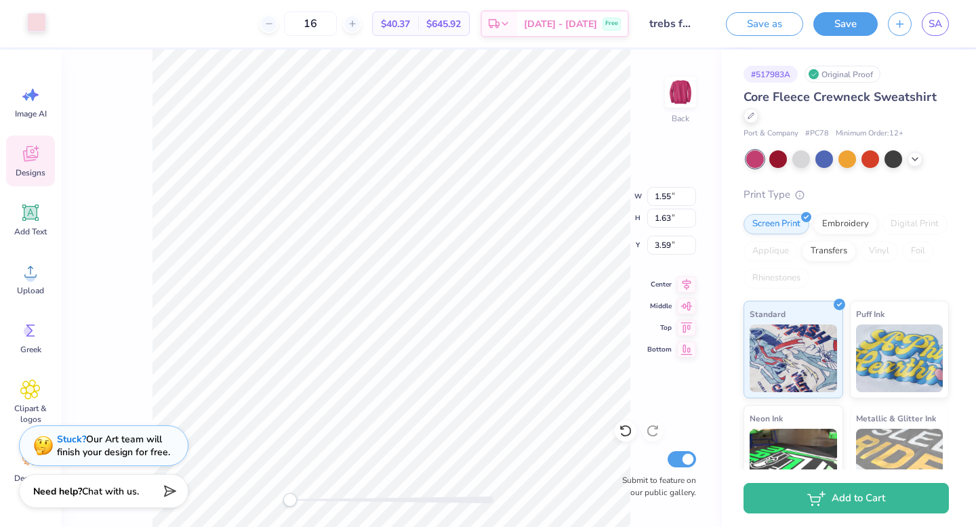
click at [40, 30] on div at bounding box center [36, 22] width 19 height 19
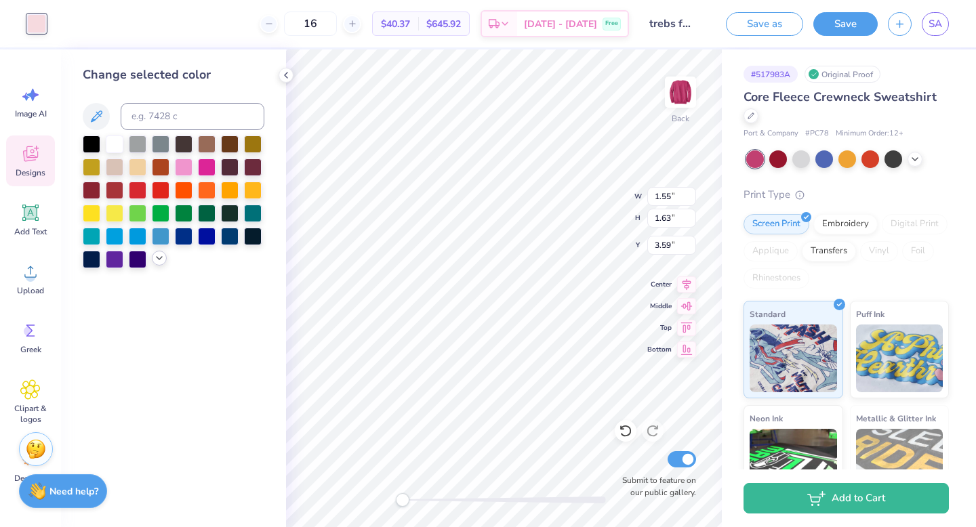
click at [161, 255] on icon at bounding box center [159, 258] width 11 height 11
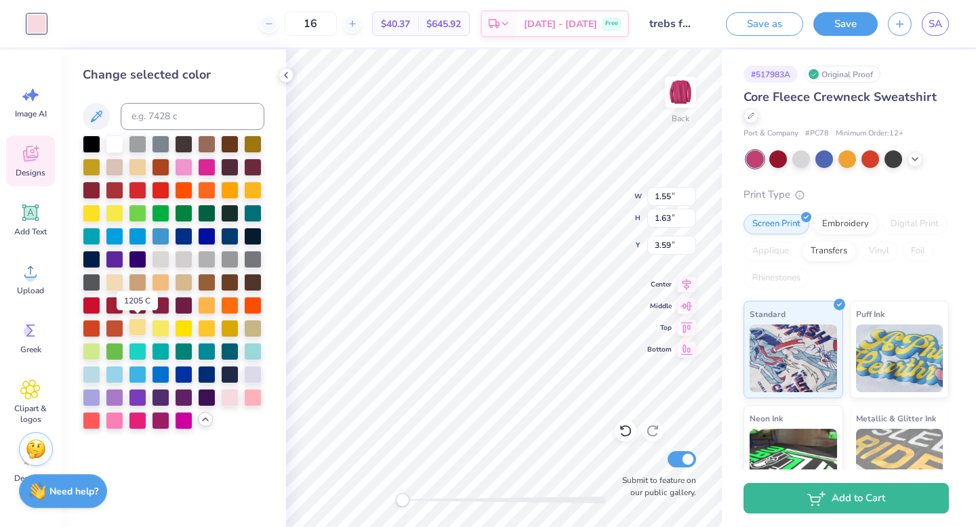
click at [136, 330] on div at bounding box center [138, 328] width 18 height 18
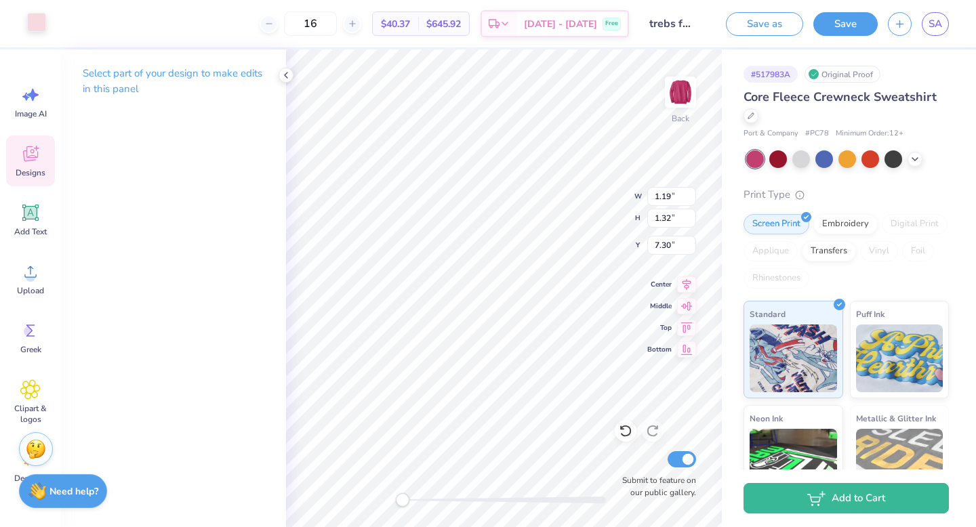
click at [32, 22] on div at bounding box center [36, 22] width 19 height 19
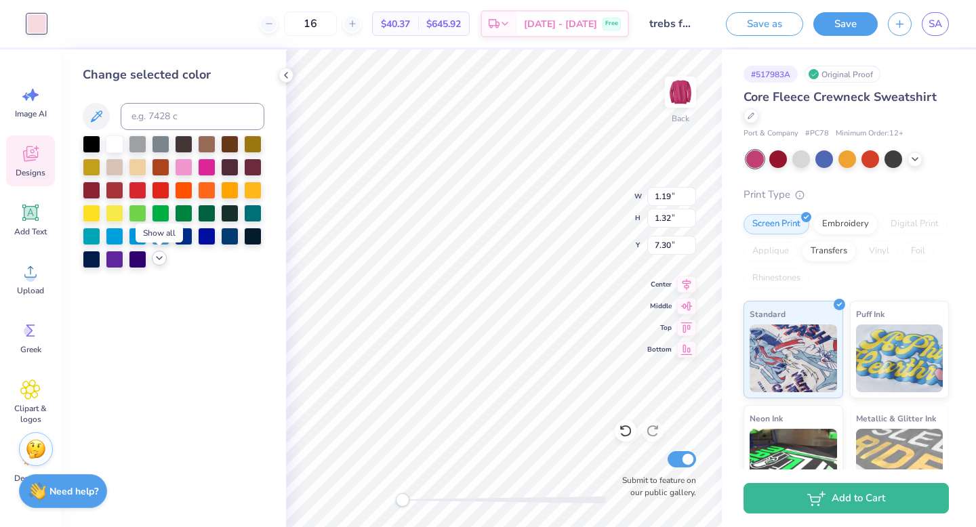
click at [158, 256] on icon at bounding box center [159, 258] width 11 height 11
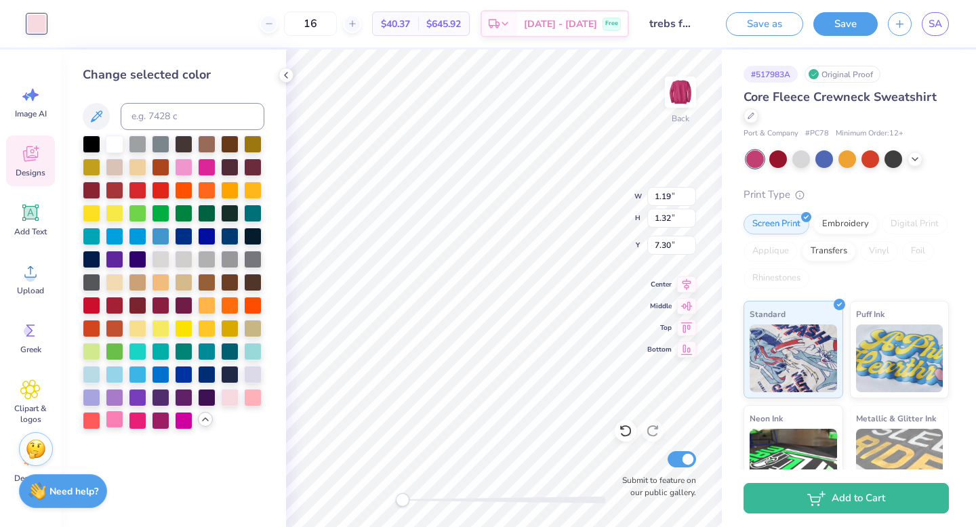
click at [115, 422] on div at bounding box center [115, 420] width 18 height 18
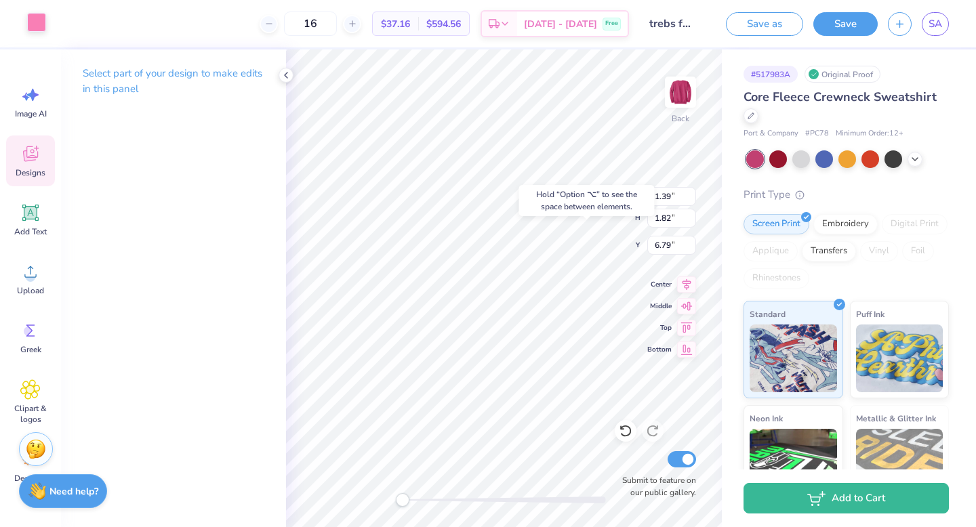
click at [37, 28] on div at bounding box center [36, 22] width 19 height 19
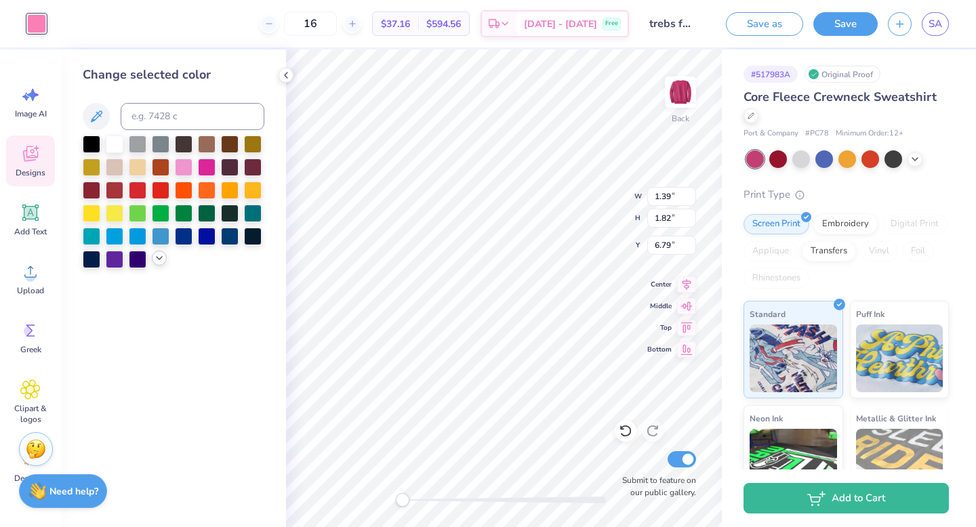
click at [155, 263] on icon at bounding box center [159, 258] width 11 height 11
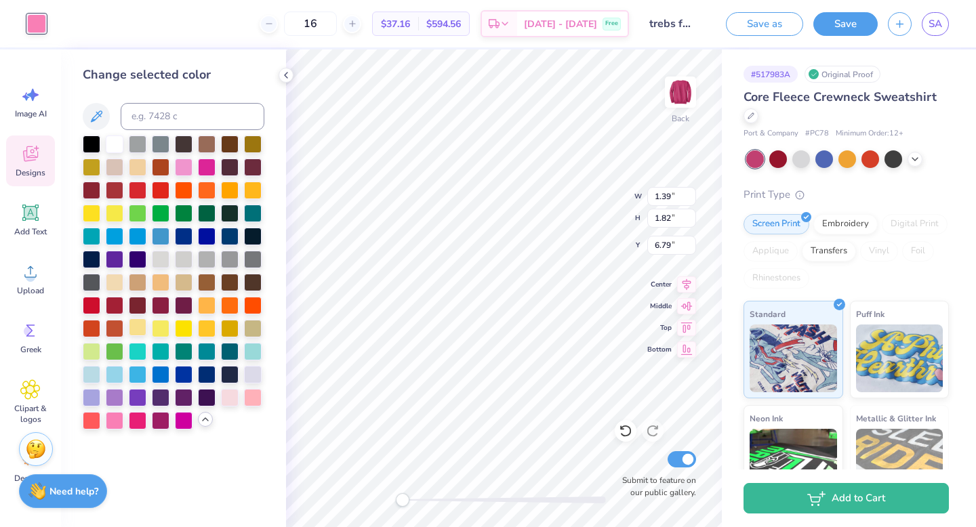
click at [132, 329] on div at bounding box center [138, 328] width 18 height 18
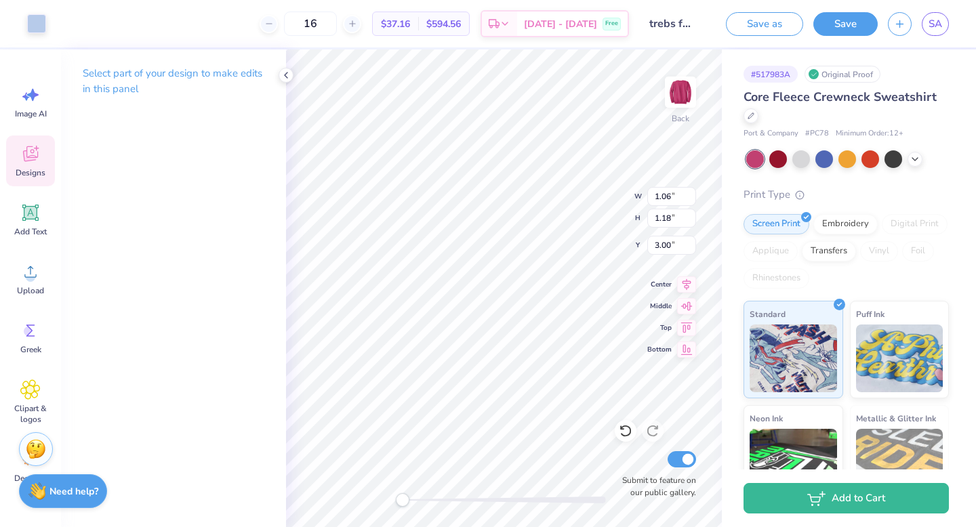
type input "1.19"
type input "1.32"
type input "7.30"
type input "1.39"
type input "1.82"
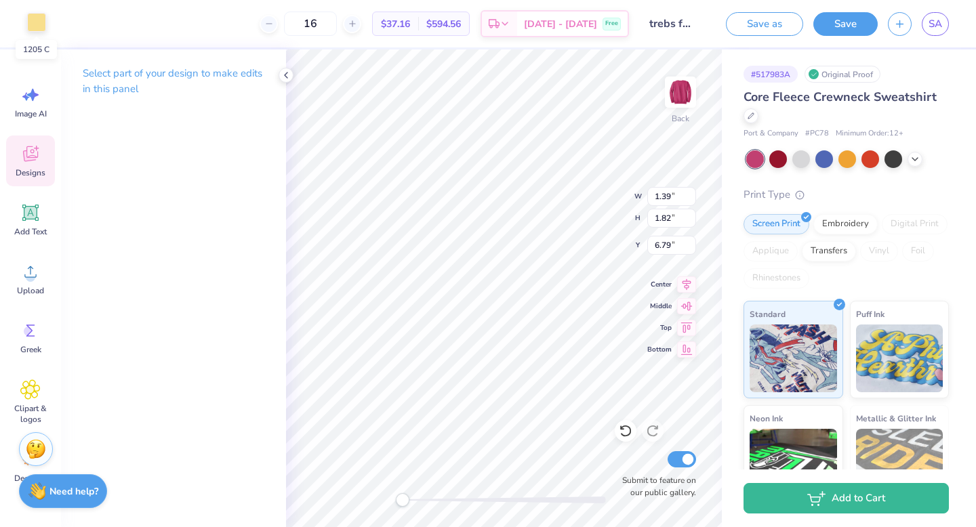
click at [33, 26] on div at bounding box center [36, 22] width 19 height 19
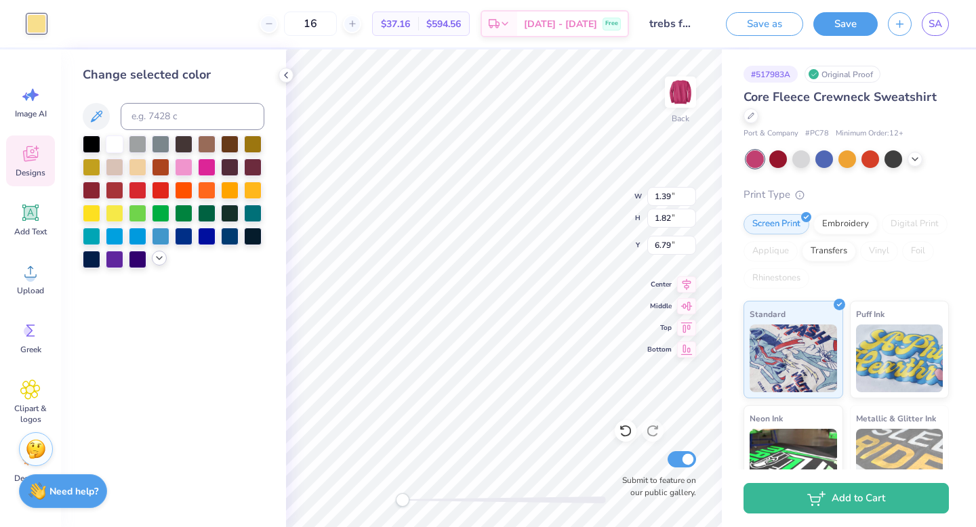
click at [160, 253] on div at bounding box center [159, 258] width 15 height 15
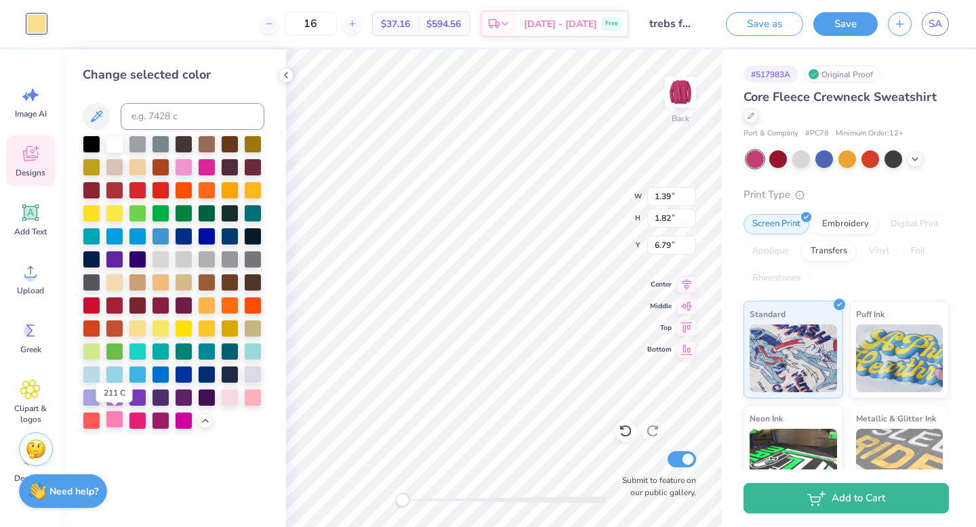
click at [114, 420] on div at bounding box center [115, 420] width 18 height 18
type input "7.04"
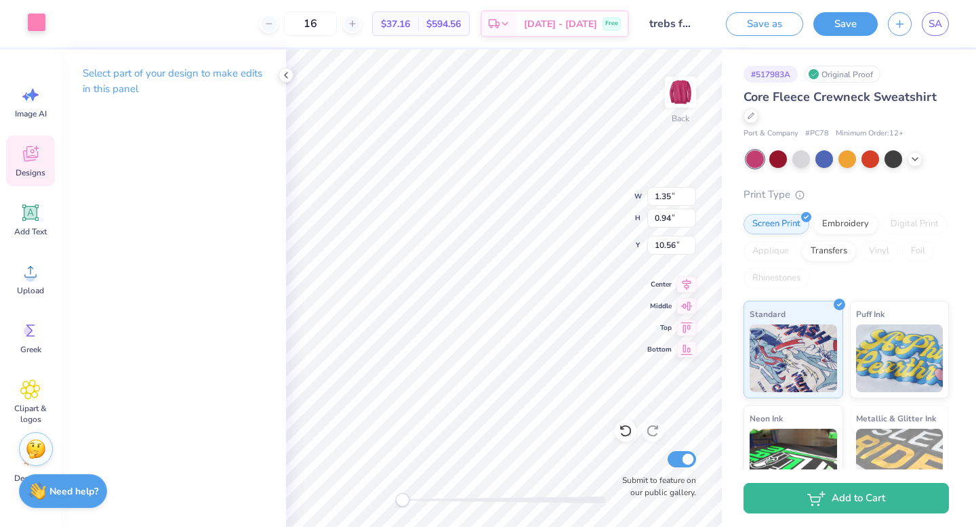
click at [32, 28] on div at bounding box center [36, 22] width 19 height 19
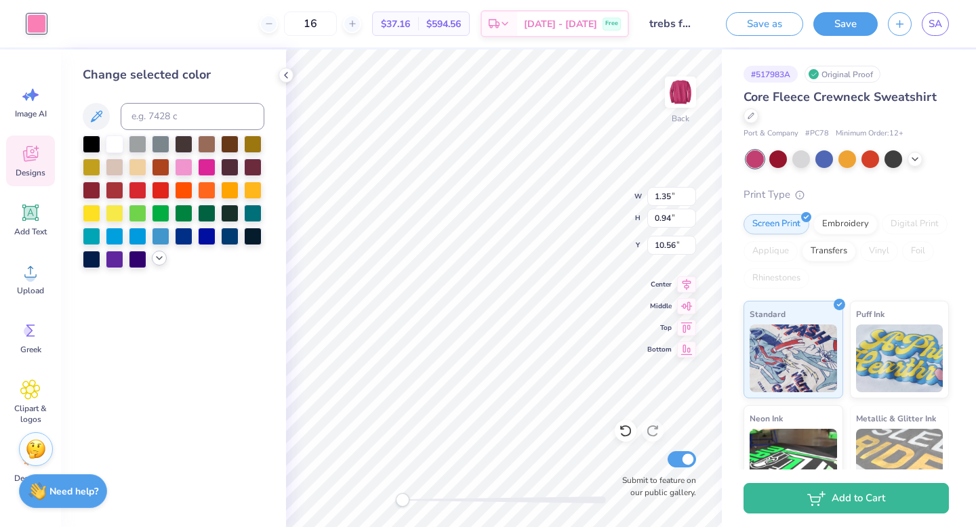
click at [159, 262] on icon at bounding box center [159, 258] width 11 height 11
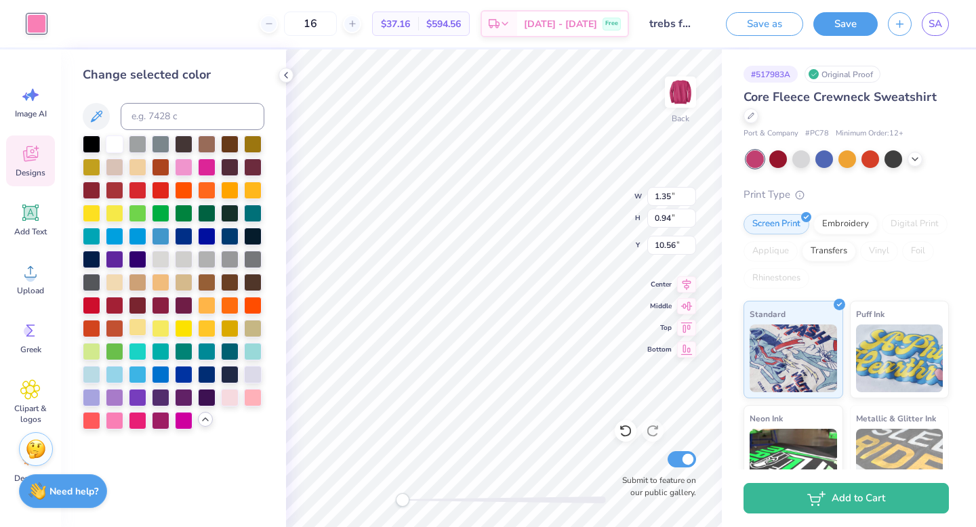
click at [142, 330] on div at bounding box center [138, 328] width 18 height 18
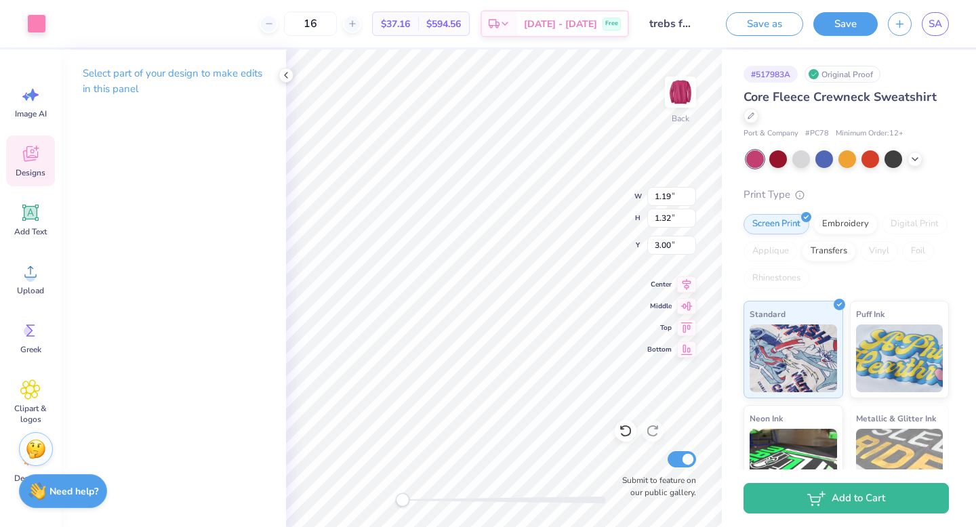
type input "0.99"
type input "1.09"
type input "3.28"
type input "1.23"
type input "1.36"
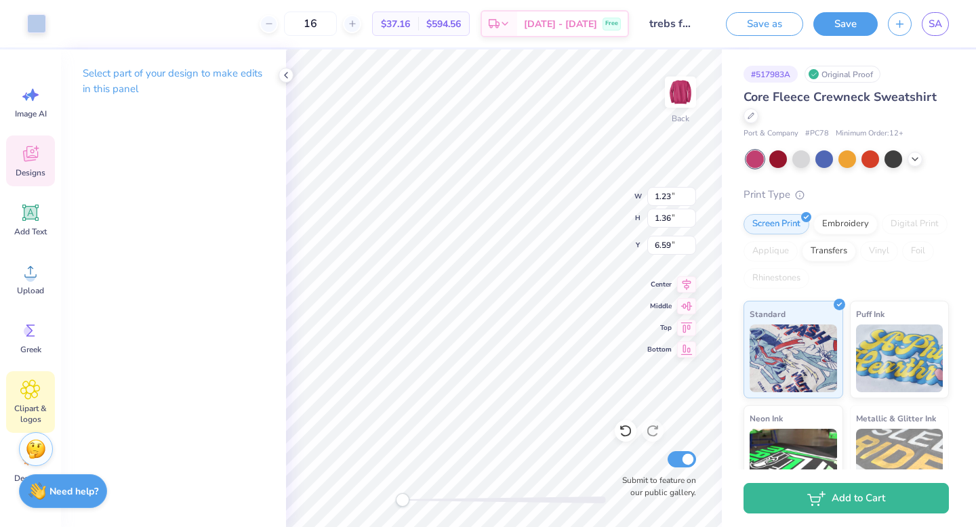
click at [20, 391] on div "Clipart & logos" at bounding box center [30, 403] width 49 height 62
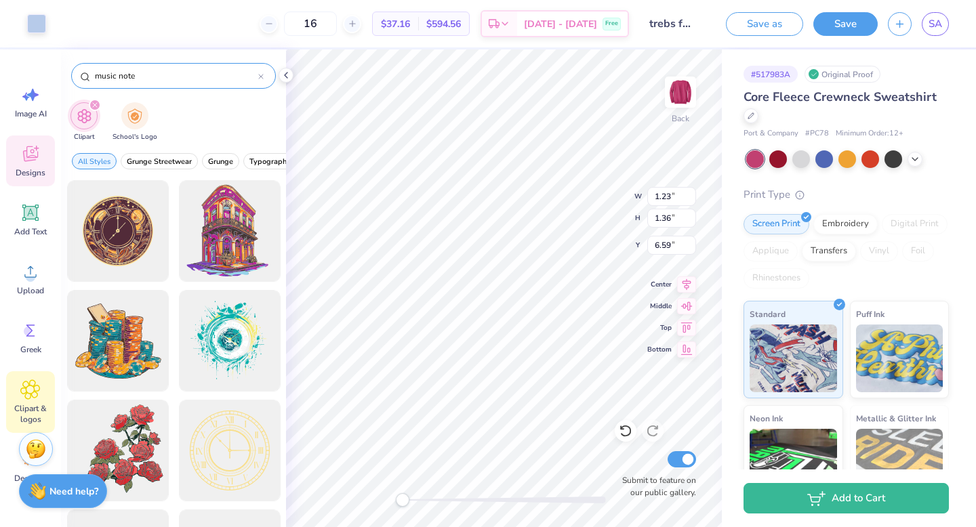
type input "music note"
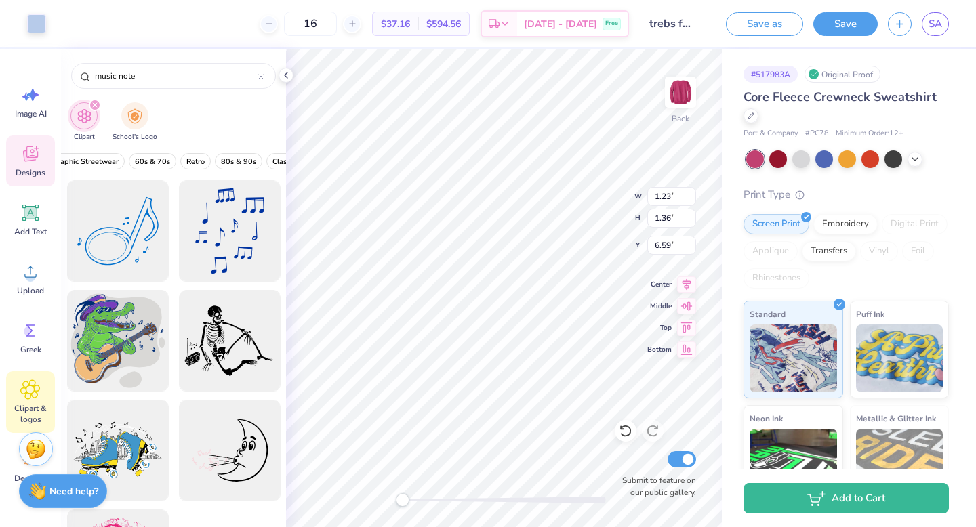
scroll to position [0, 256]
click at [33, 109] on span "Image AI" at bounding box center [31, 113] width 32 height 11
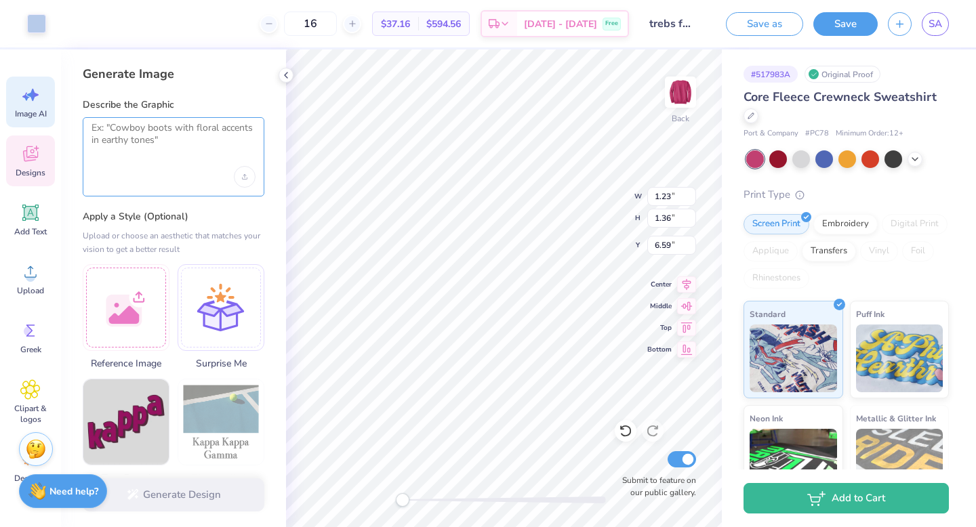
click at [194, 137] on textarea at bounding box center [174, 139] width 164 height 34
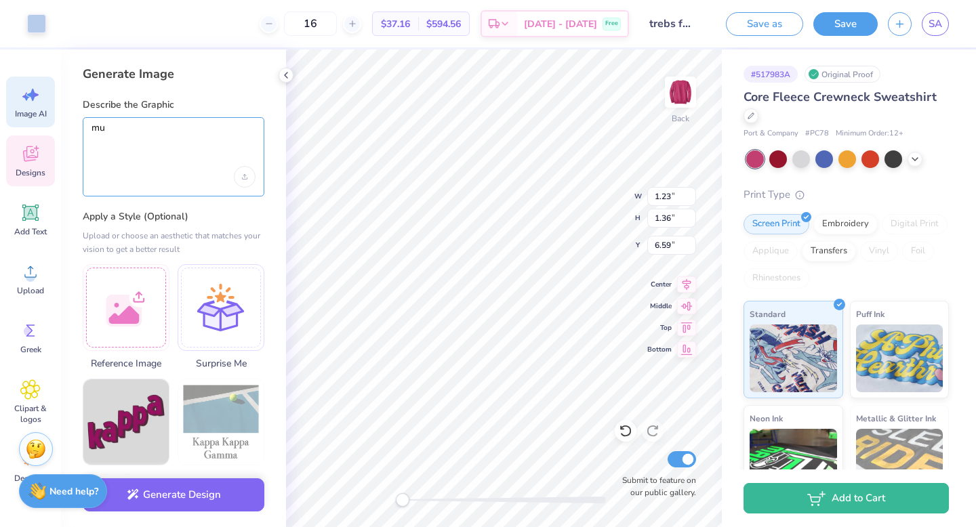
type textarea "m"
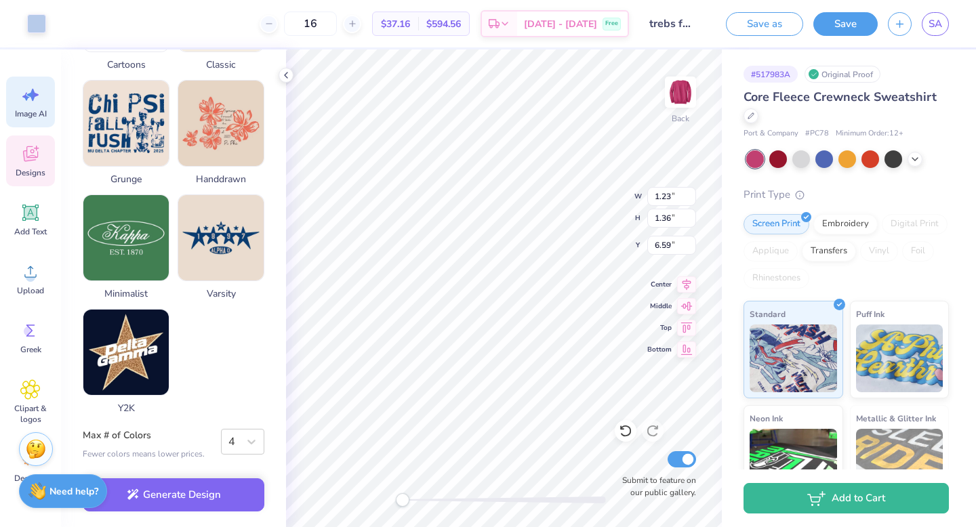
scroll to position [641, 0]
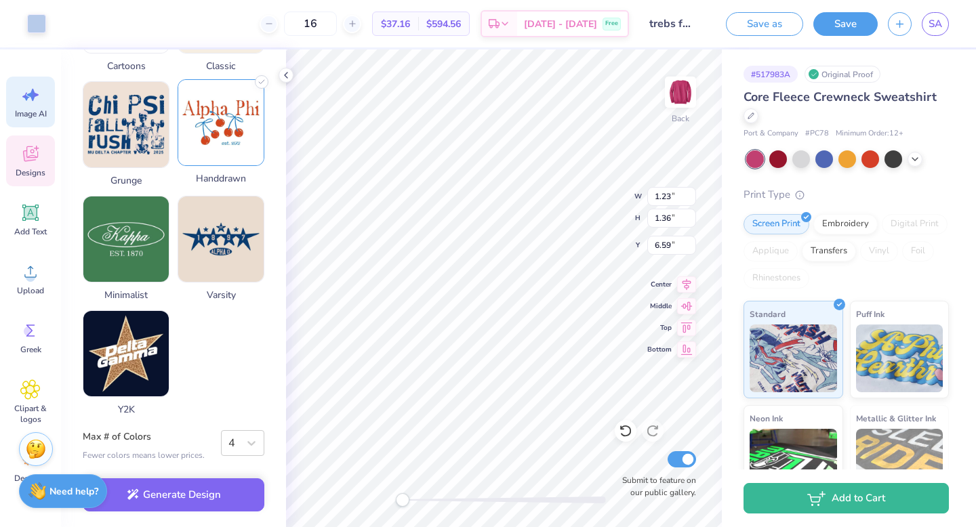
type textarea "small music note that looks hand drawn"
click at [245, 121] on img at bounding box center [220, 122] width 85 height 85
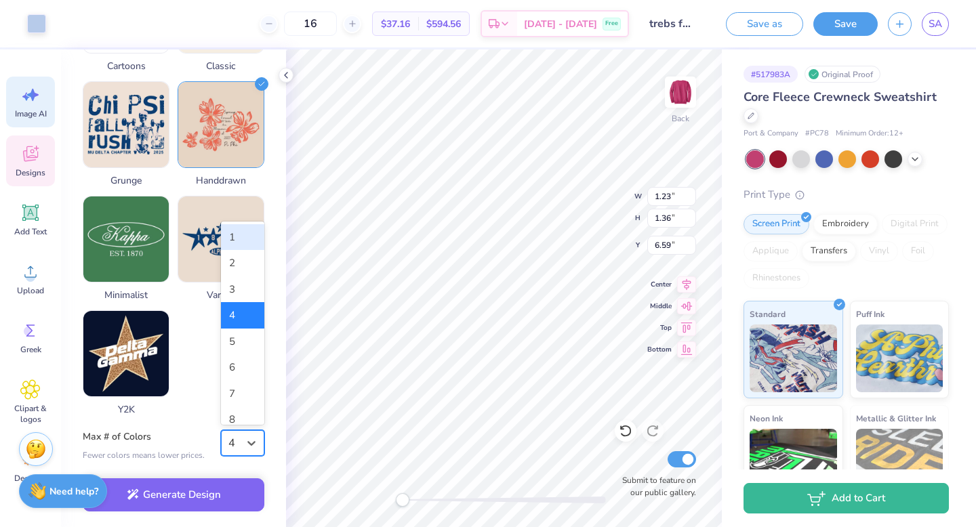
click at [233, 444] on div "4" at bounding box center [232, 443] width 9 height 16
click at [239, 229] on div "1" at bounding box center [242, 237] width 43 height 26
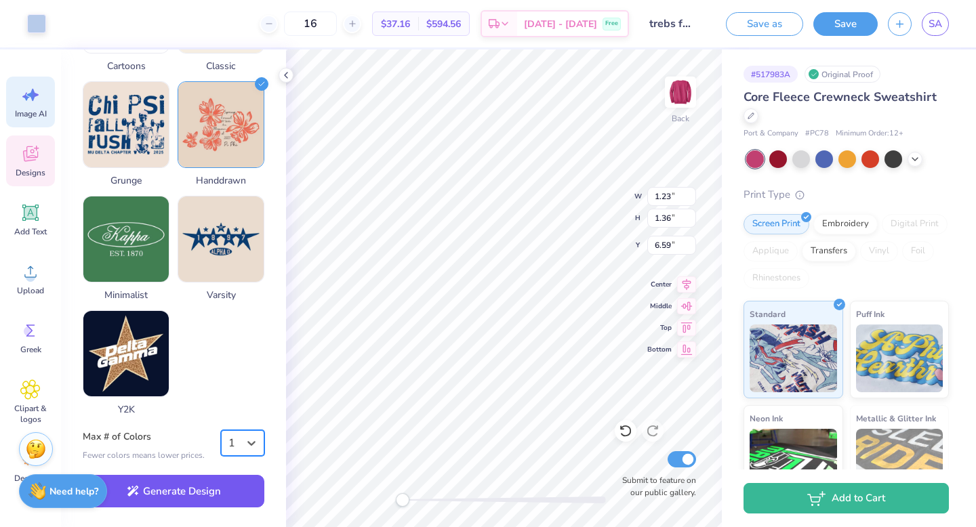
click at [166, 483] on button "Generate Design" at bounding box center [174, 491] width 182 height 33
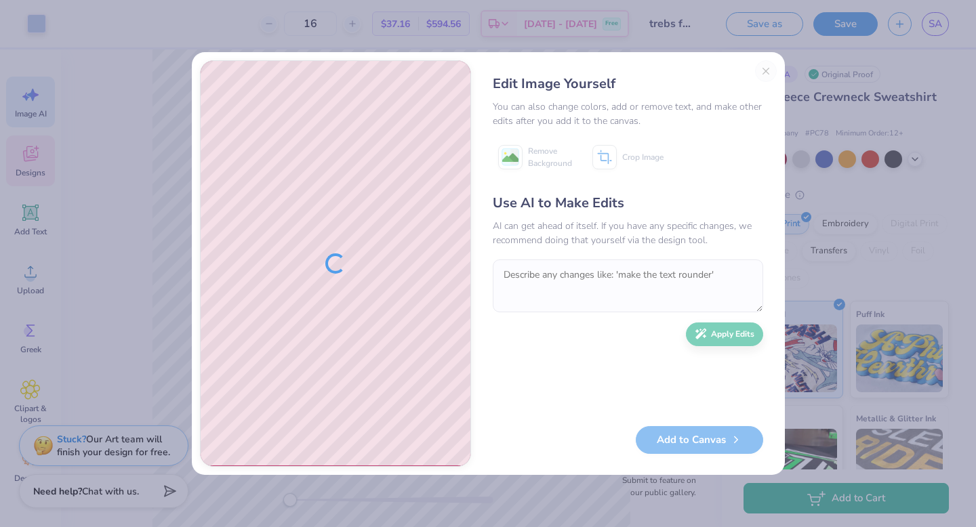
click at [763, 65] on div "Edit Image Yourself You can also change colors, add or remove text, and make ot…" at bounding box center [628, 263] width 298 height 407
click at [765, 75] on div "Edit Image Yourself You can also change colors, add or remove text, and make ot…" at bounding box center [628, 263] width 298 height 407
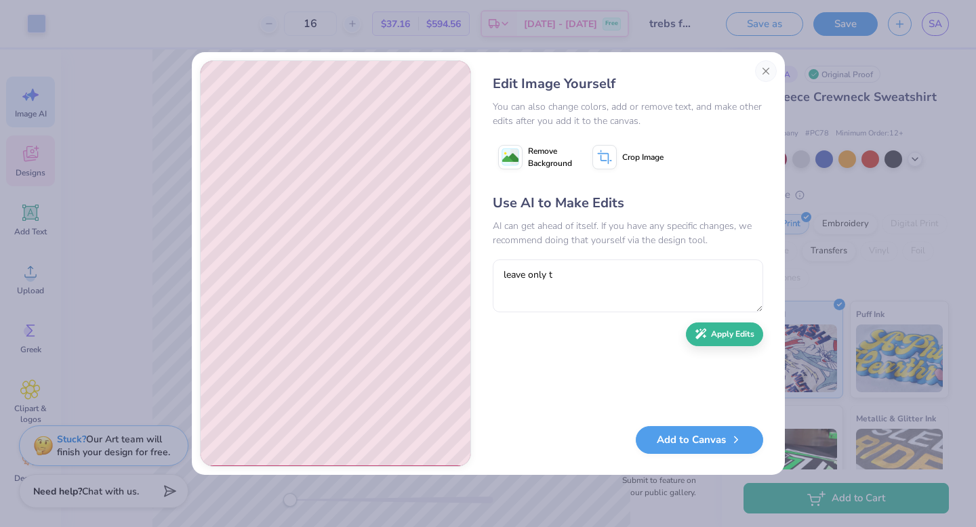
type textarea "leave only th"
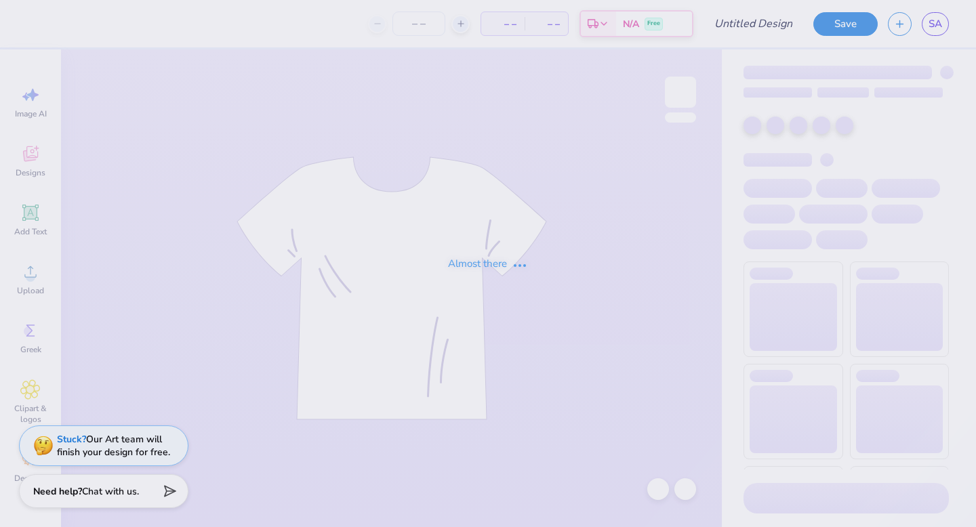
type input "circle hoodie"
type input "16"
type input "Trebs"
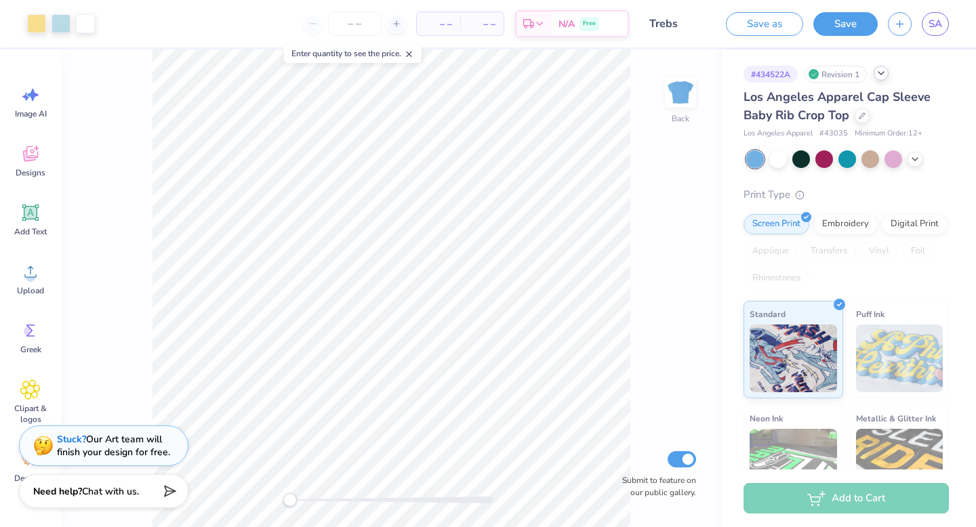
click at [878, 71] on icon at bounding box center [881, 73] width 11 height 11
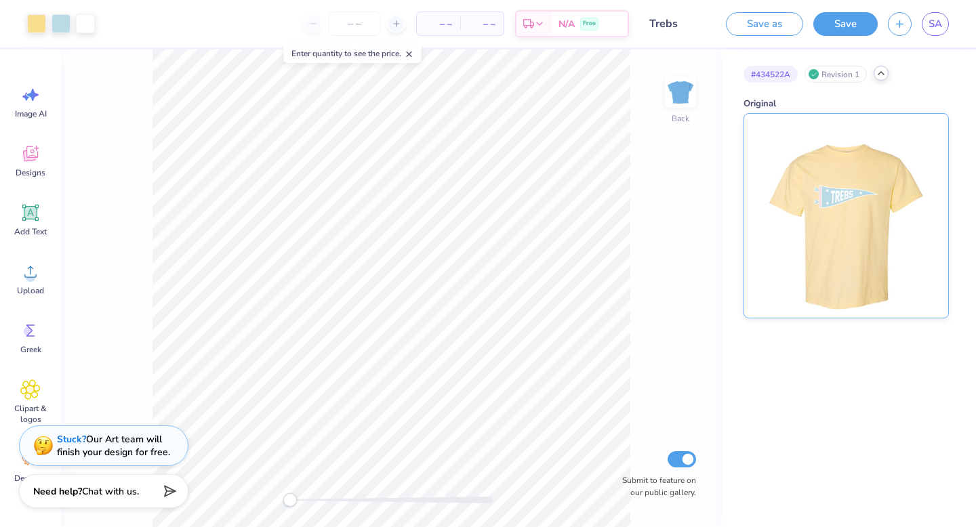
click at [833, 181] on img at bounding box center [846, 216] width 168 height 204
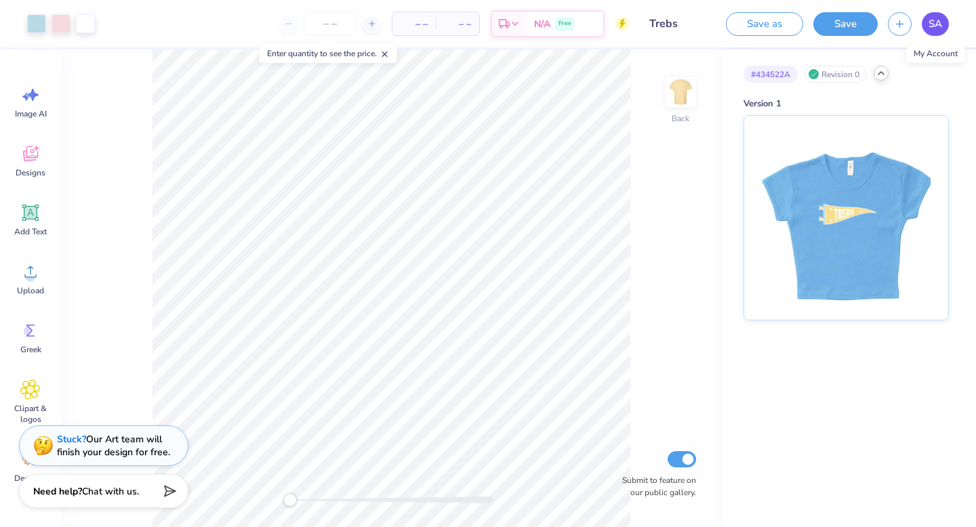
click at [929, 18] on span "SA" at bounding box center [936, 24] width 14 height 16
